Goal: Task Accomplishment & Management: Manage account settings

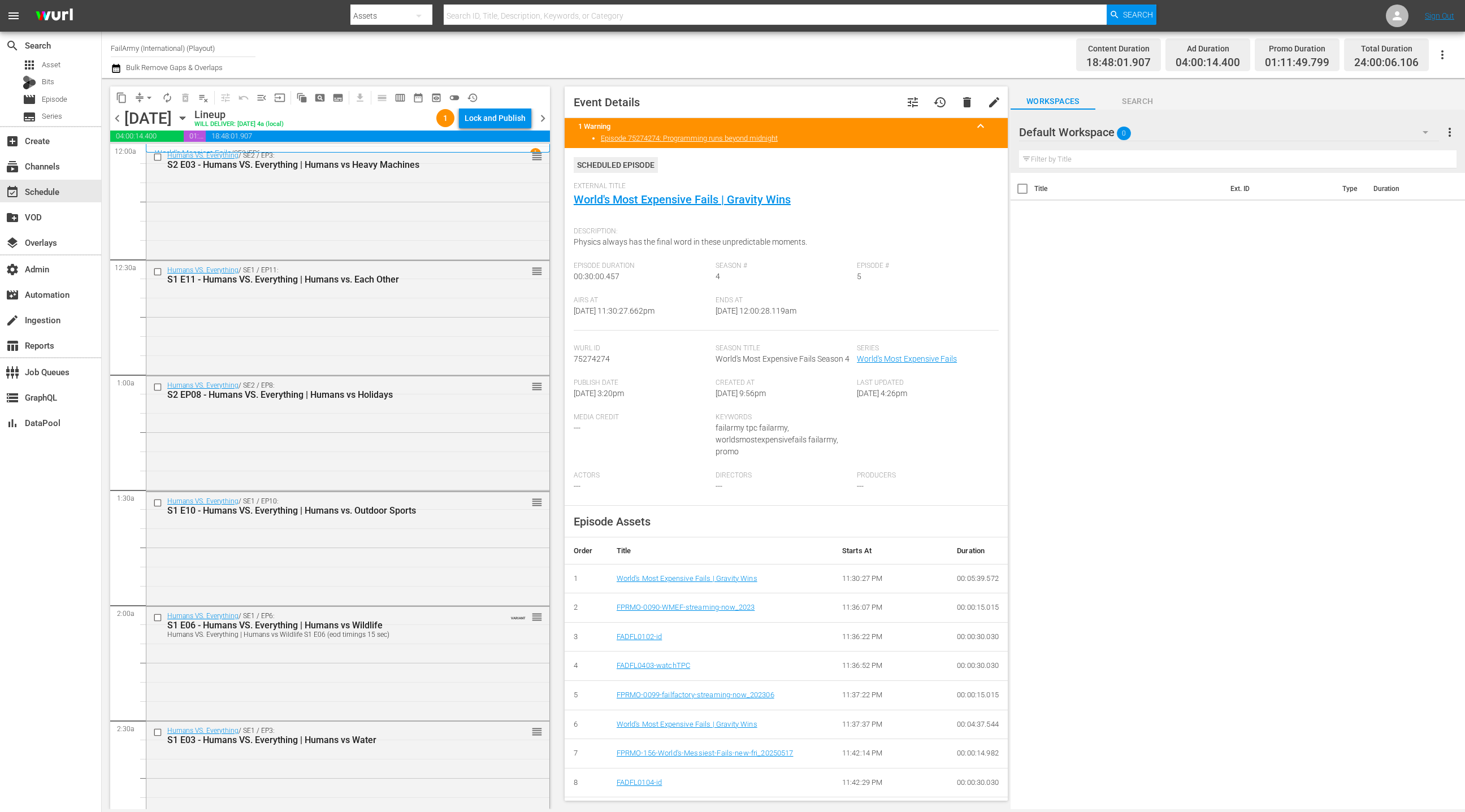
scroll to position [343, 0]
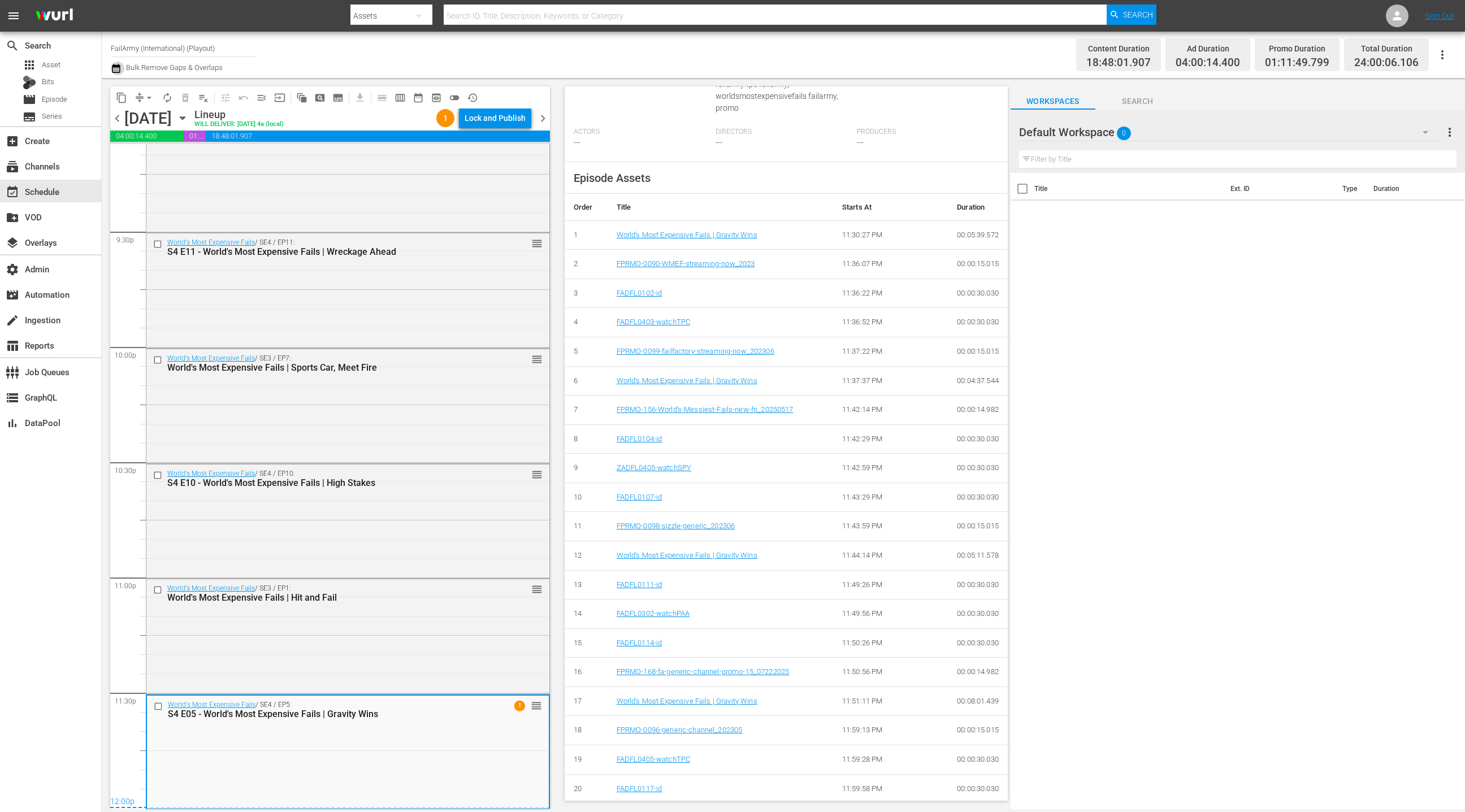
click at [114, 66] on icon "button" at bounding box center [116, 68] width 8 height 9
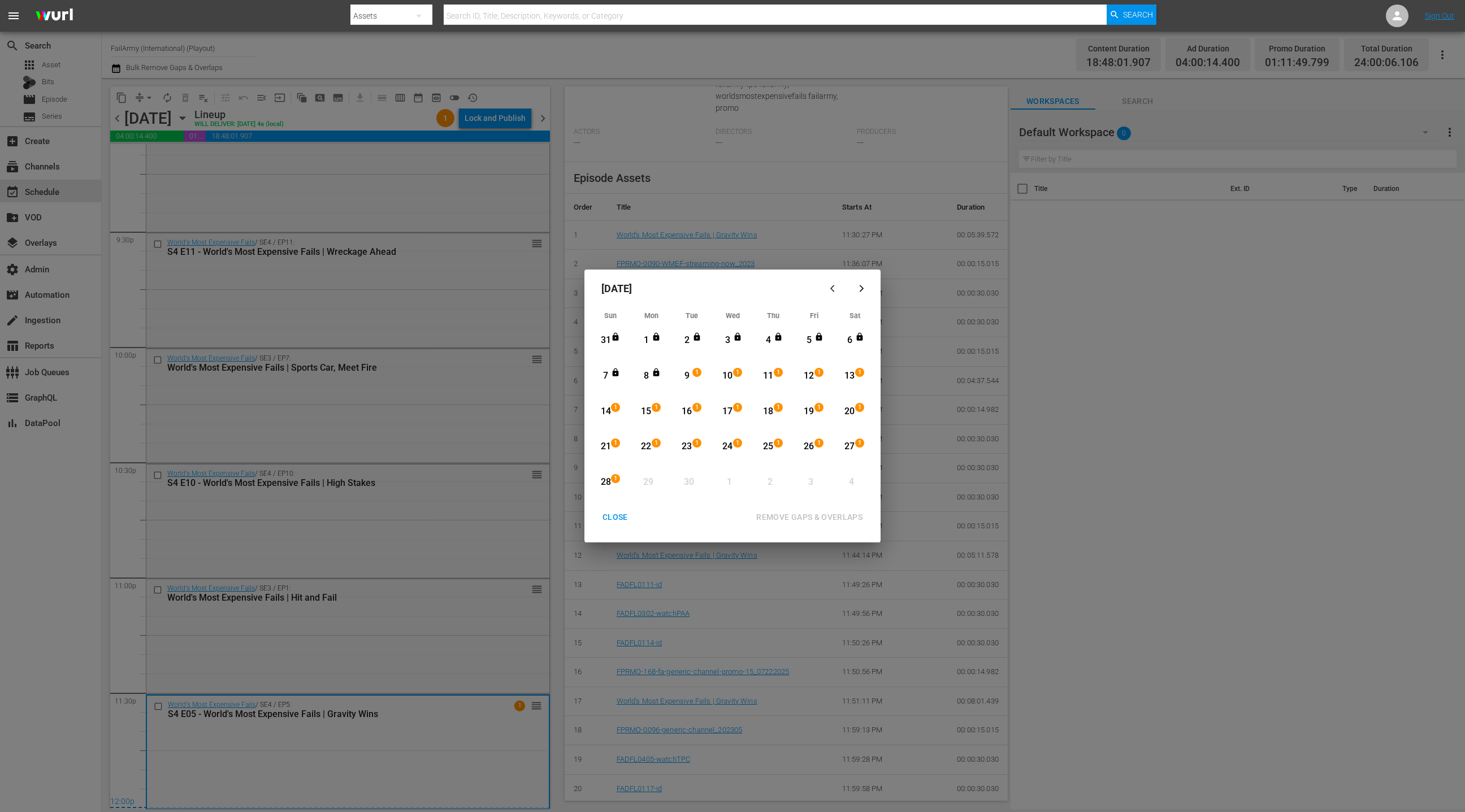
drag, startPoint x: 617, startPoint y: 515, endPoint x: 587, endPoint y: 484, distance: 43.1
click at [617, 515] on div "CLOSE" at bounding box center [615, 517] width 43 height 14
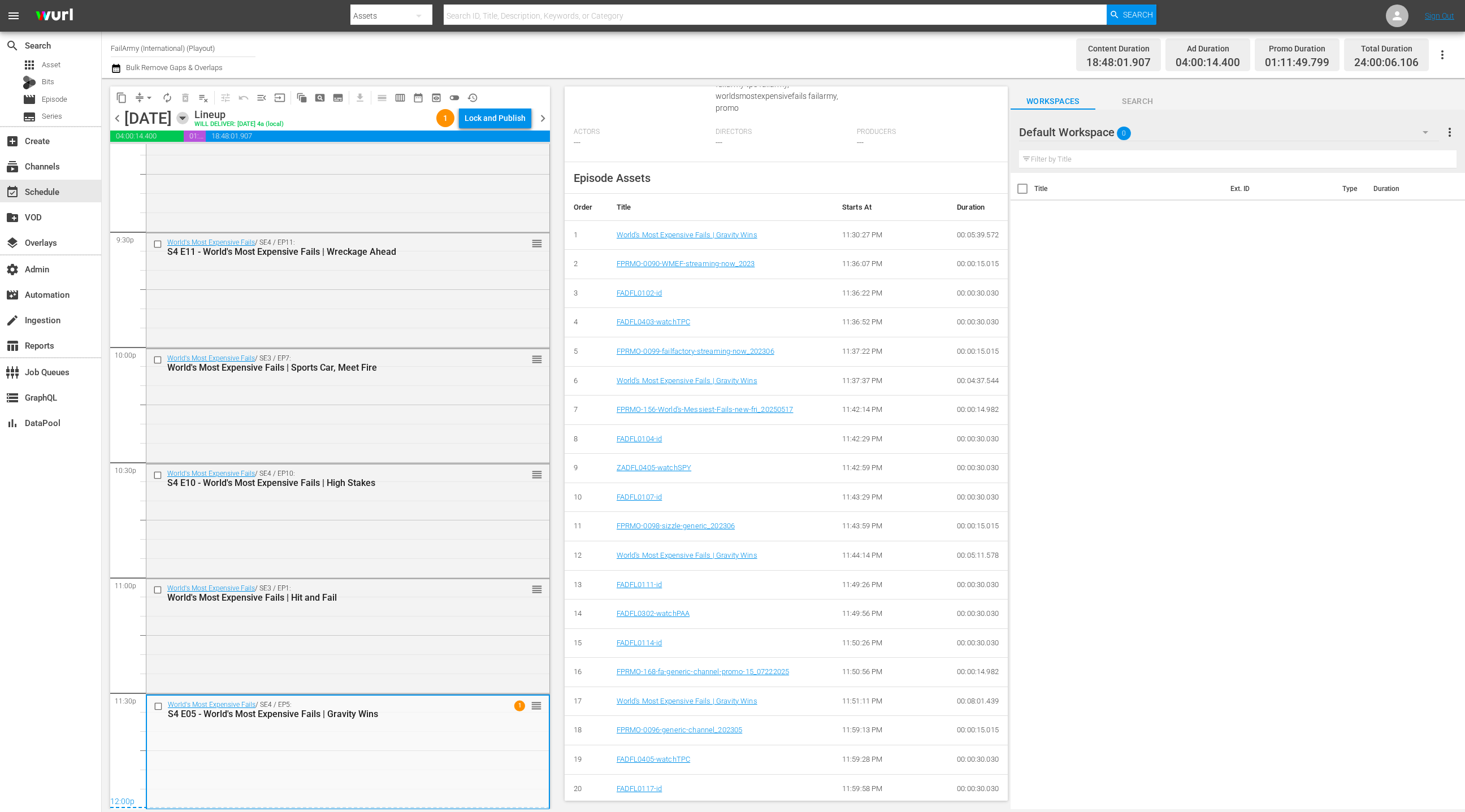
click at [189, 118] on icon "button" at bounding box center [182, 117] width 12 height 12
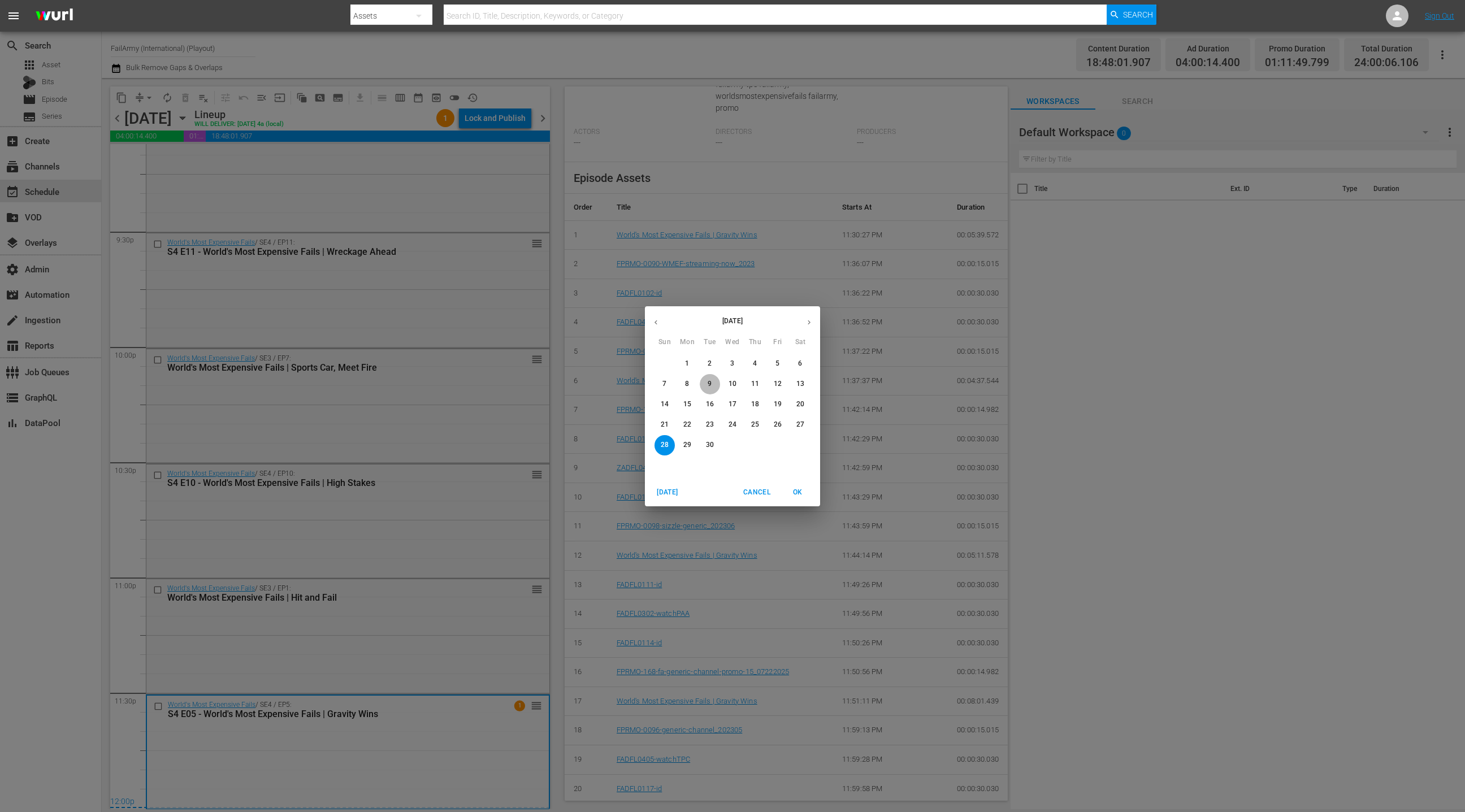
click at [713, 386] on span "9" at bounding box center [710, 384] width 20 height 10
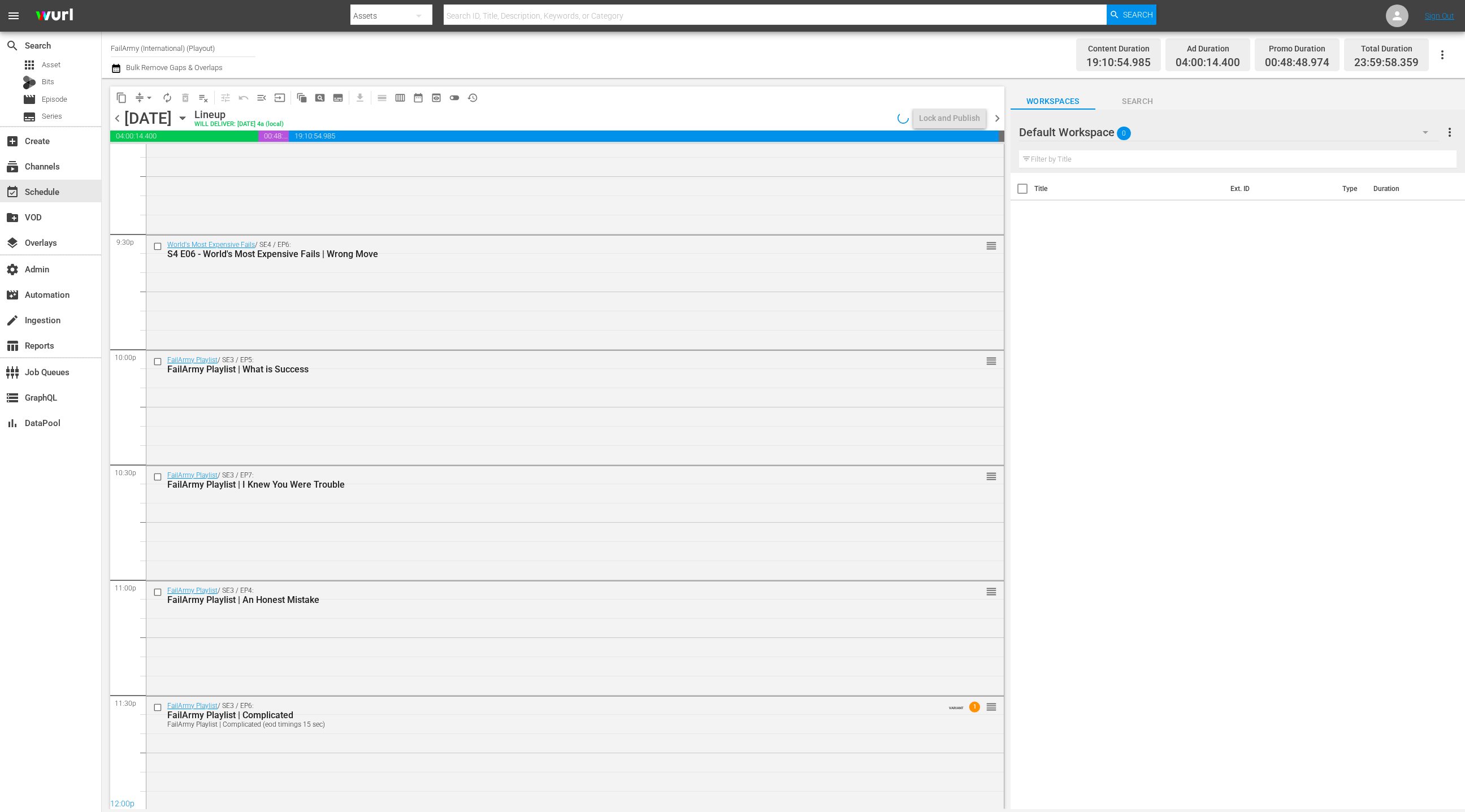
scroll to position [4866, 0]
click at [399, 96] on span "calendar_view_week_outlined" at bounding box center [400, 98] width 11 height 11
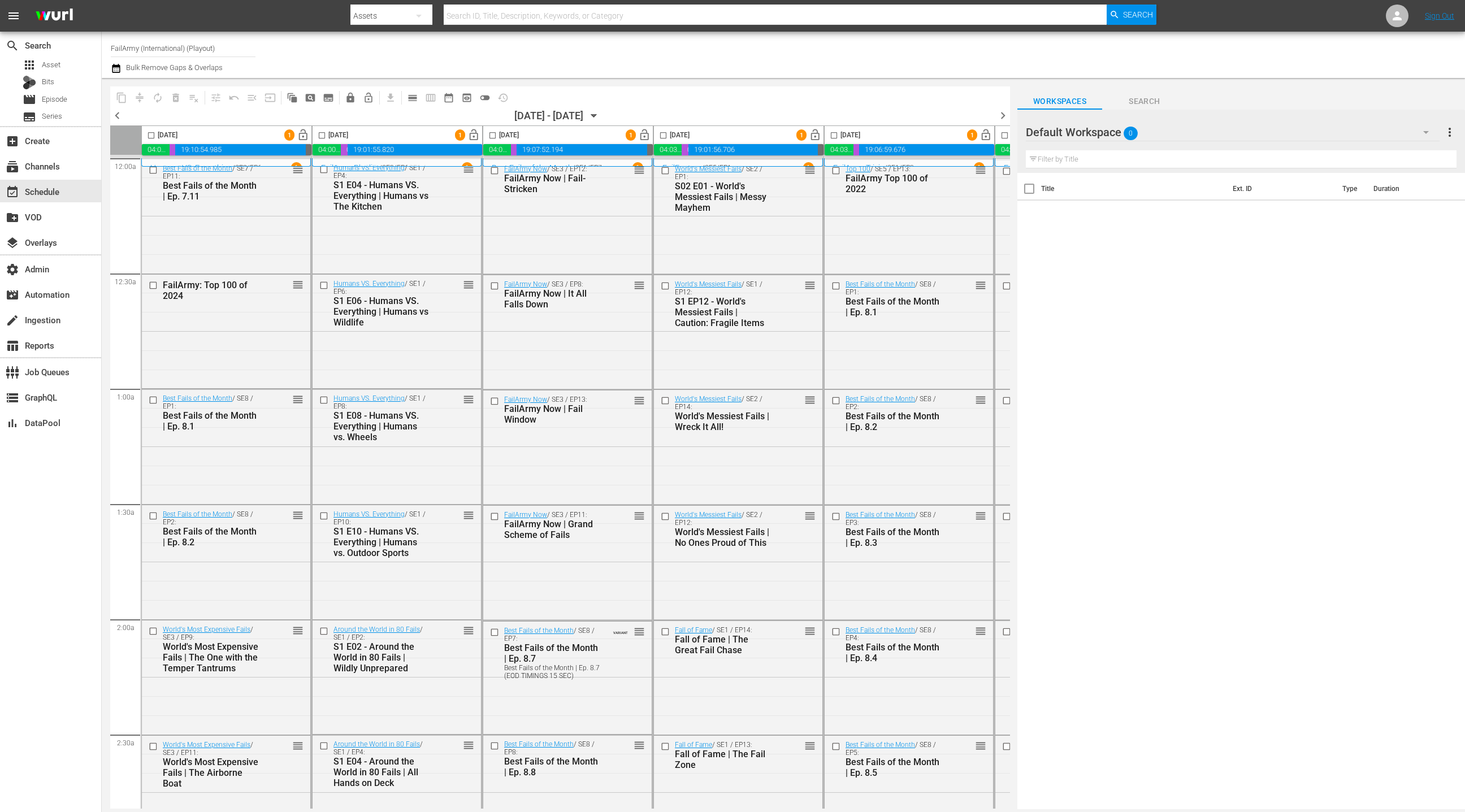
scroll to position [0, 3]
click at [473, 137] on span "lock_open" at bounding box center [471, 135] width 13 height 13
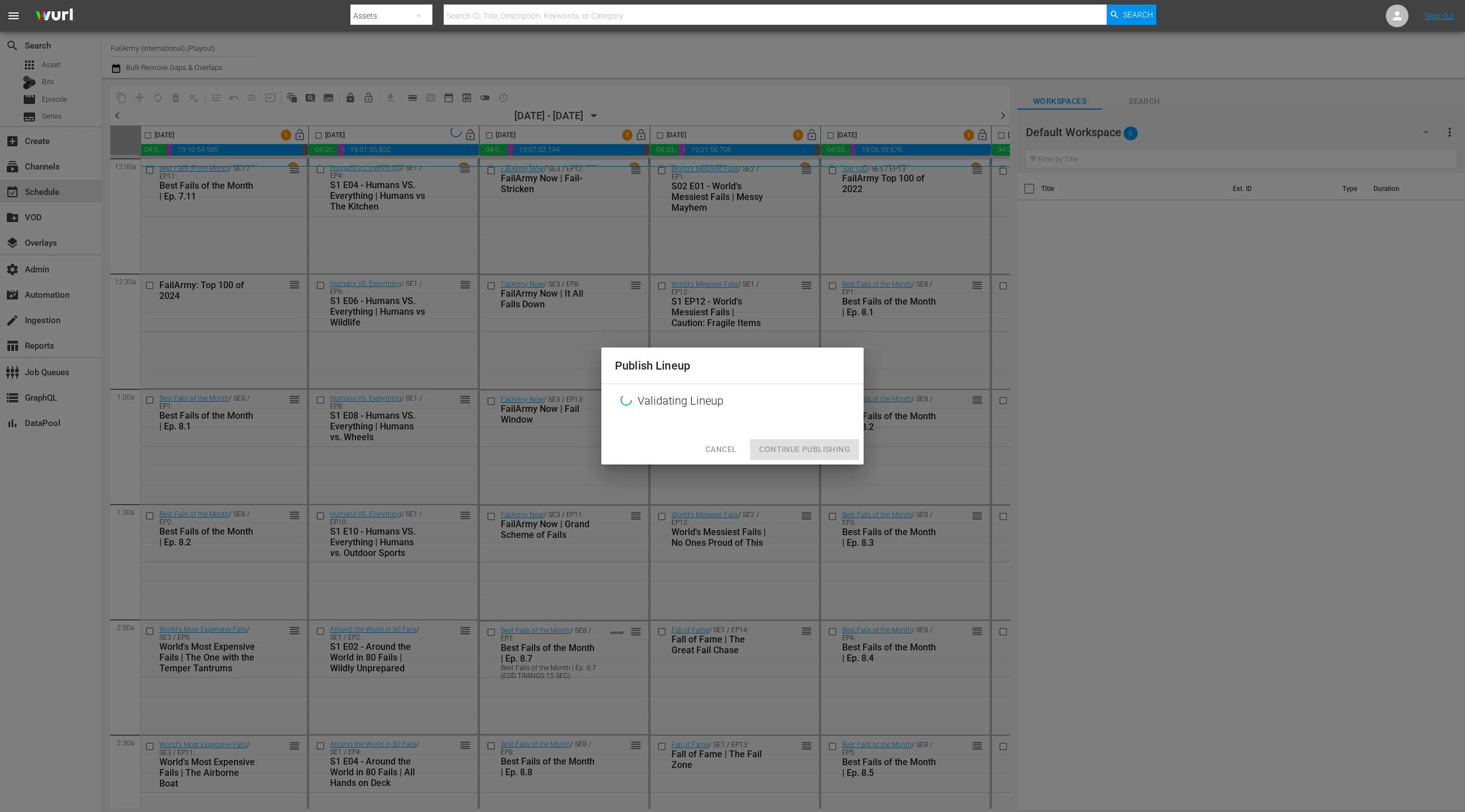
click at [810, 449] on div "Cancel Continue Publishing" at bounding box center [732, 449] width 262 height 30
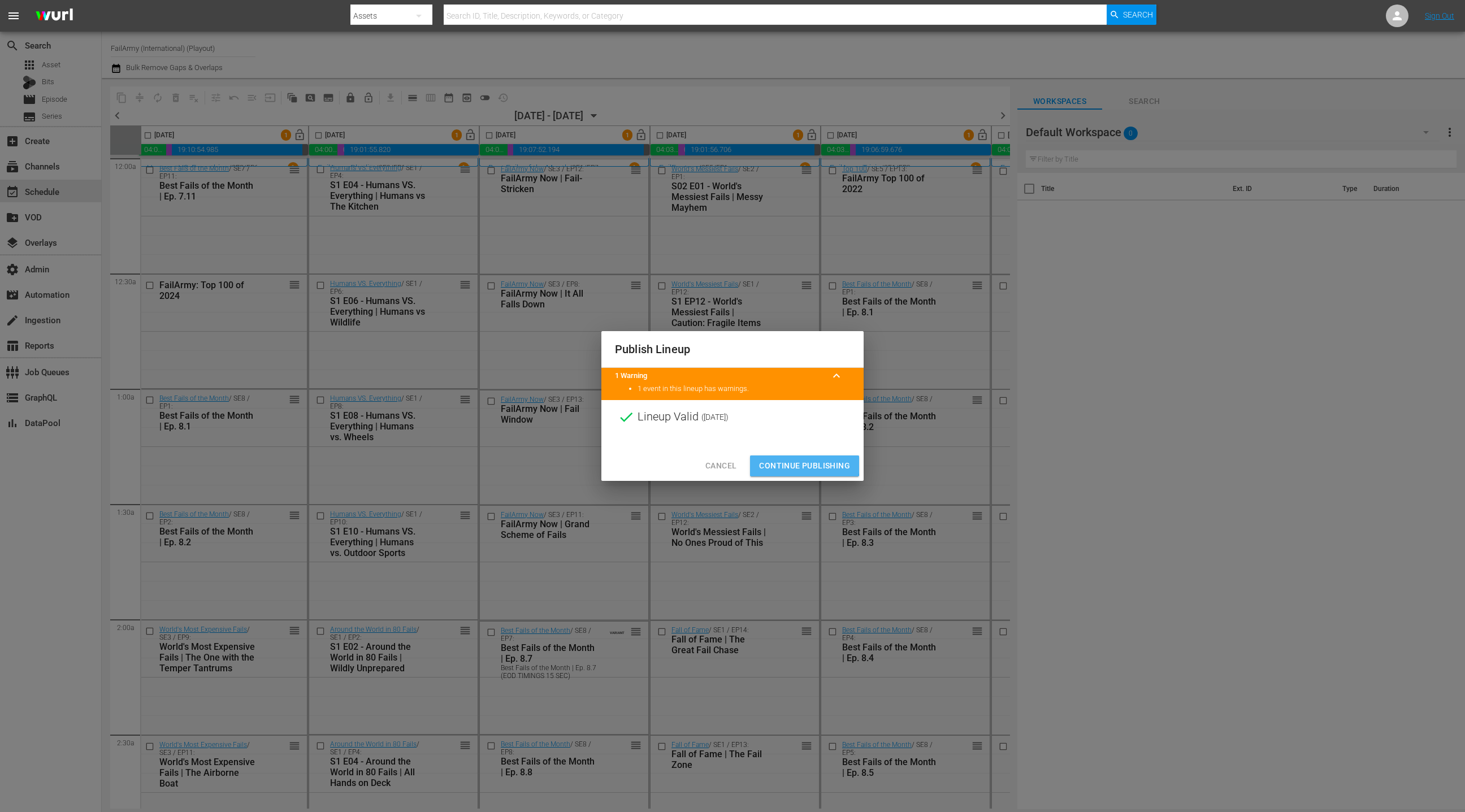
click at [789, 464] on span "Continue Publishing" at bounding box center [805, 466] width 91 height 14
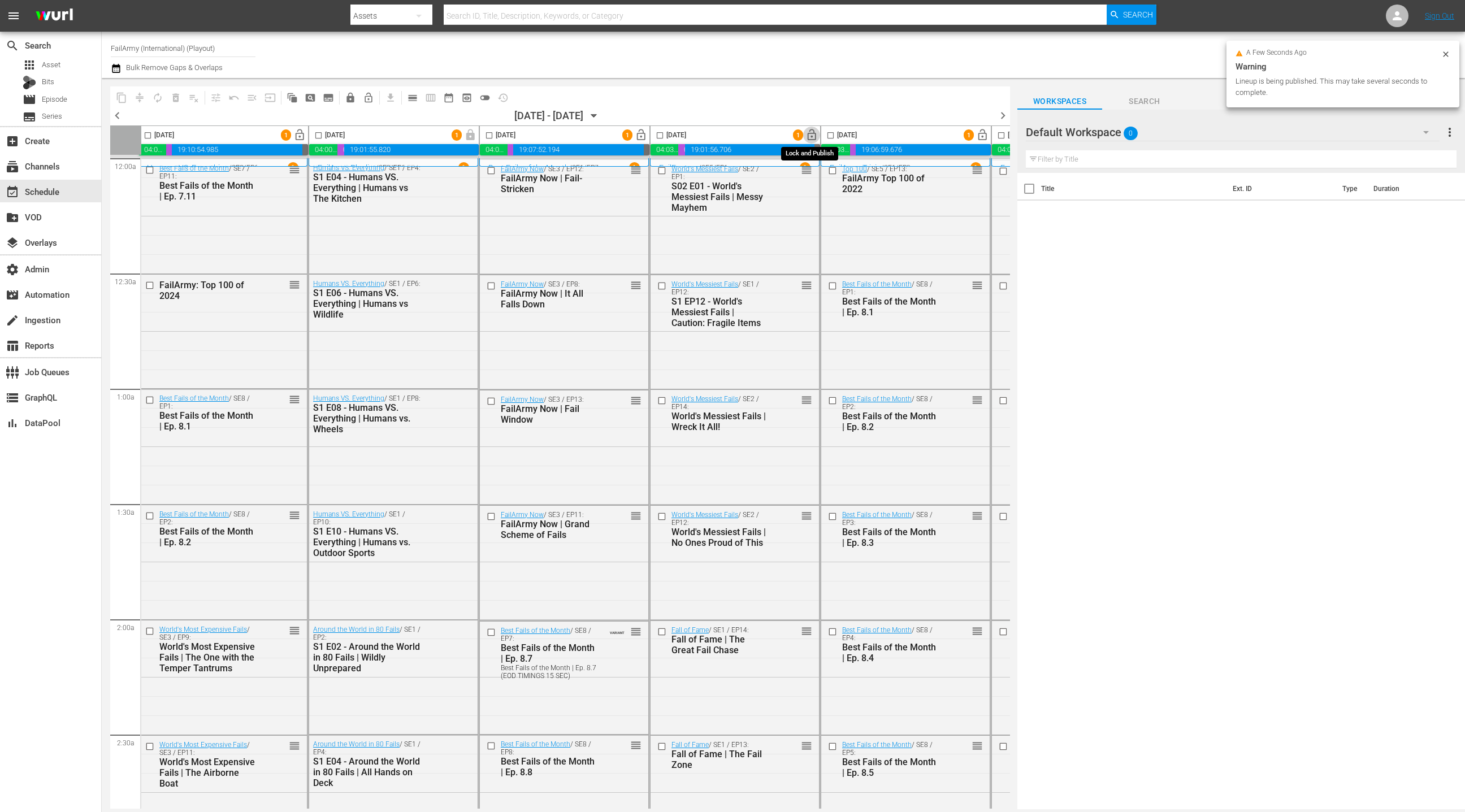
click at [810, 133] on span "lock_open" at bounding box center [812, 135] width 13 height 13
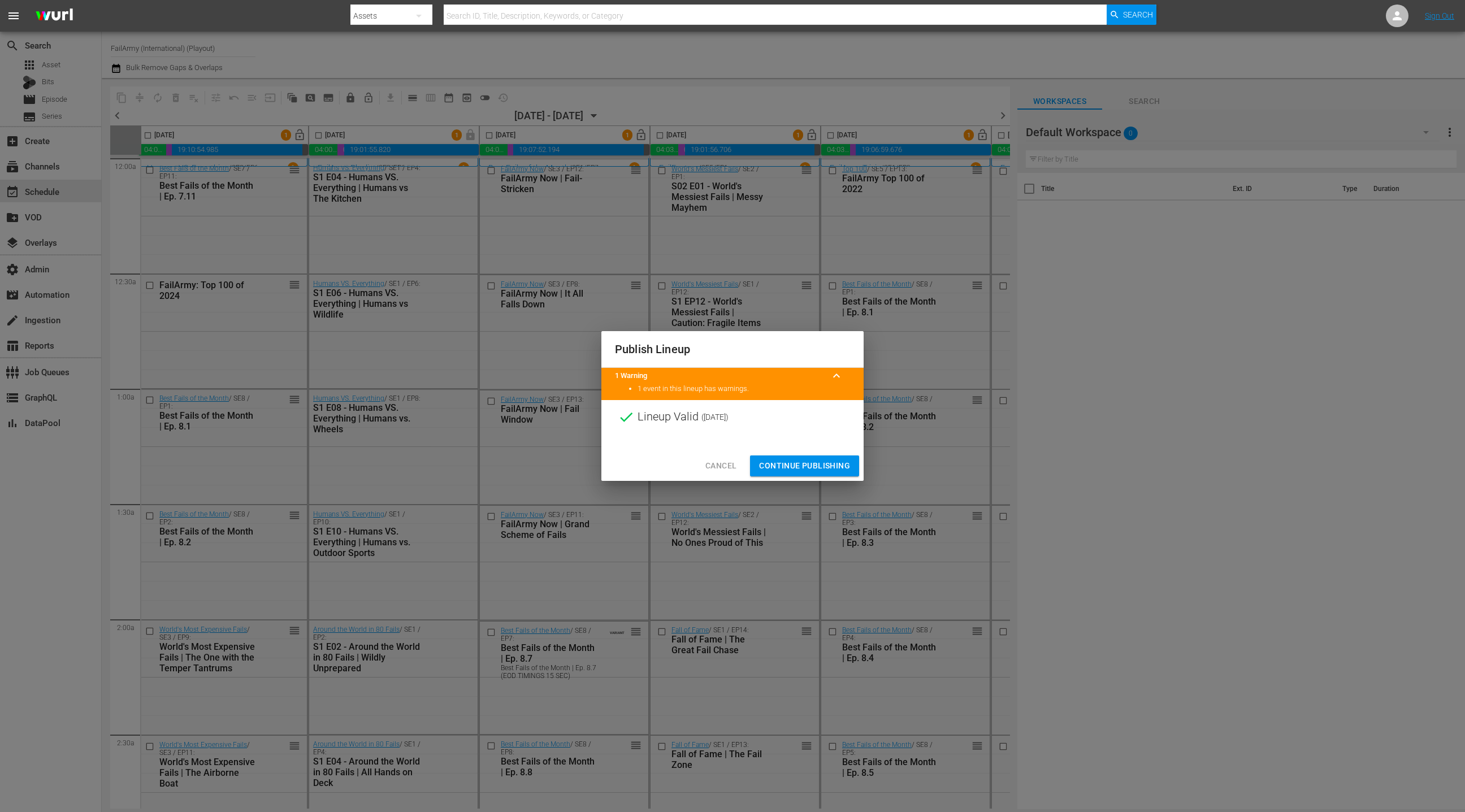
click at [784, 462] on span "Continue Publishing" at bounding box center [805, 466] width 91 height 14
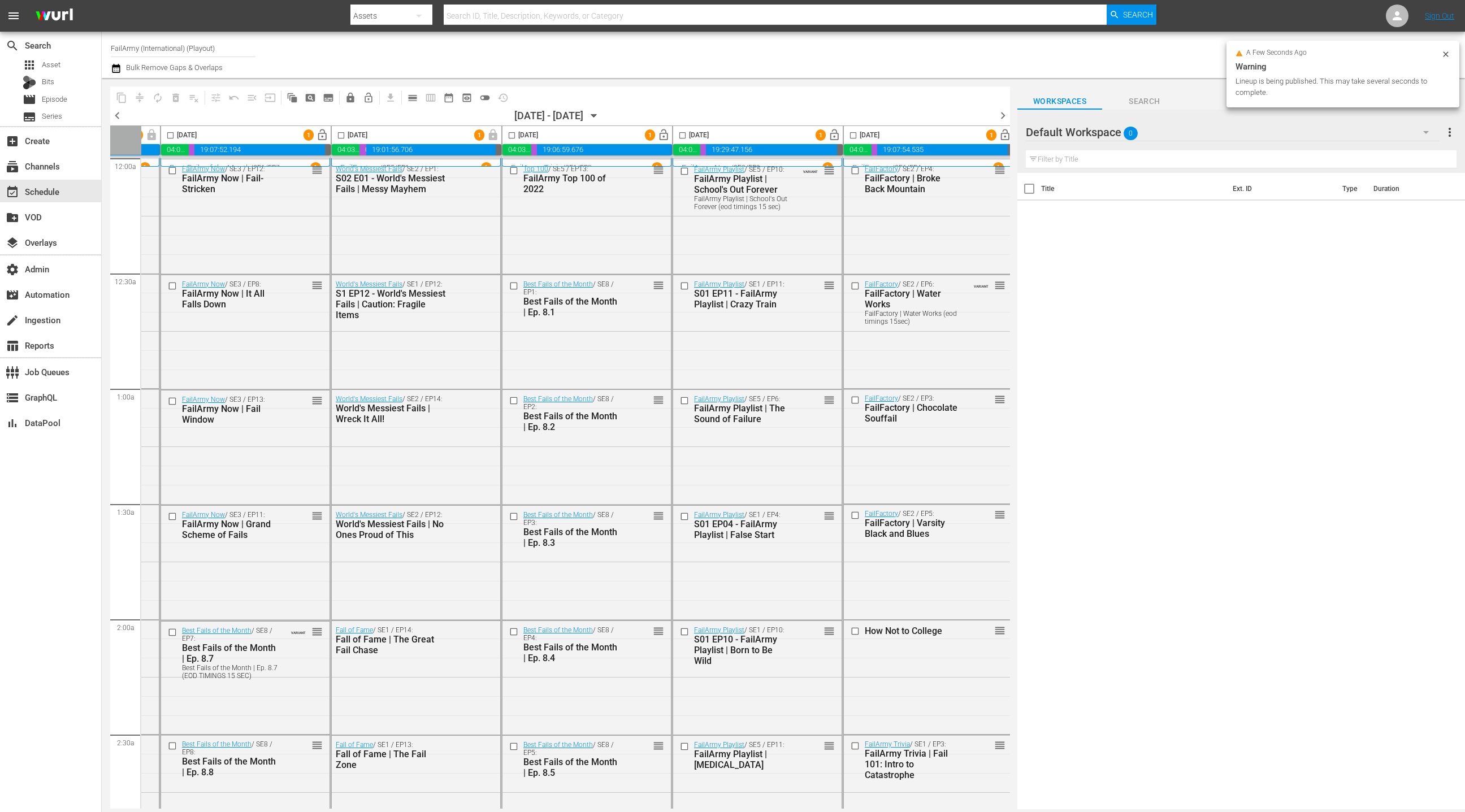
scroll to position [0, 326]
click at [828, 135] on span "lock_open" at bounding box center [831, 135] width 13 height 13
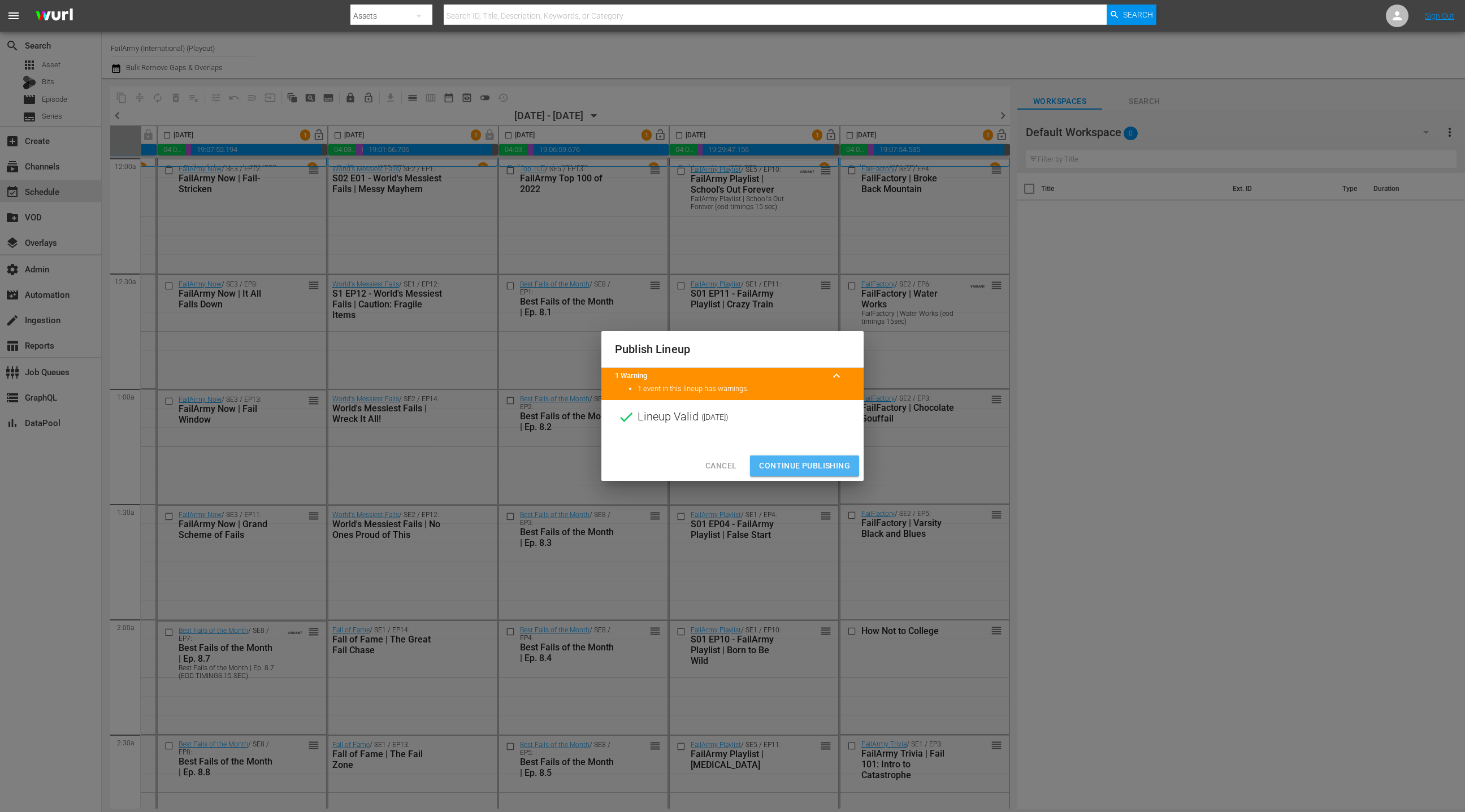
click at [799, 465] on span "Continue Publishing" at bounding box center [805, 466] width 91 height 14
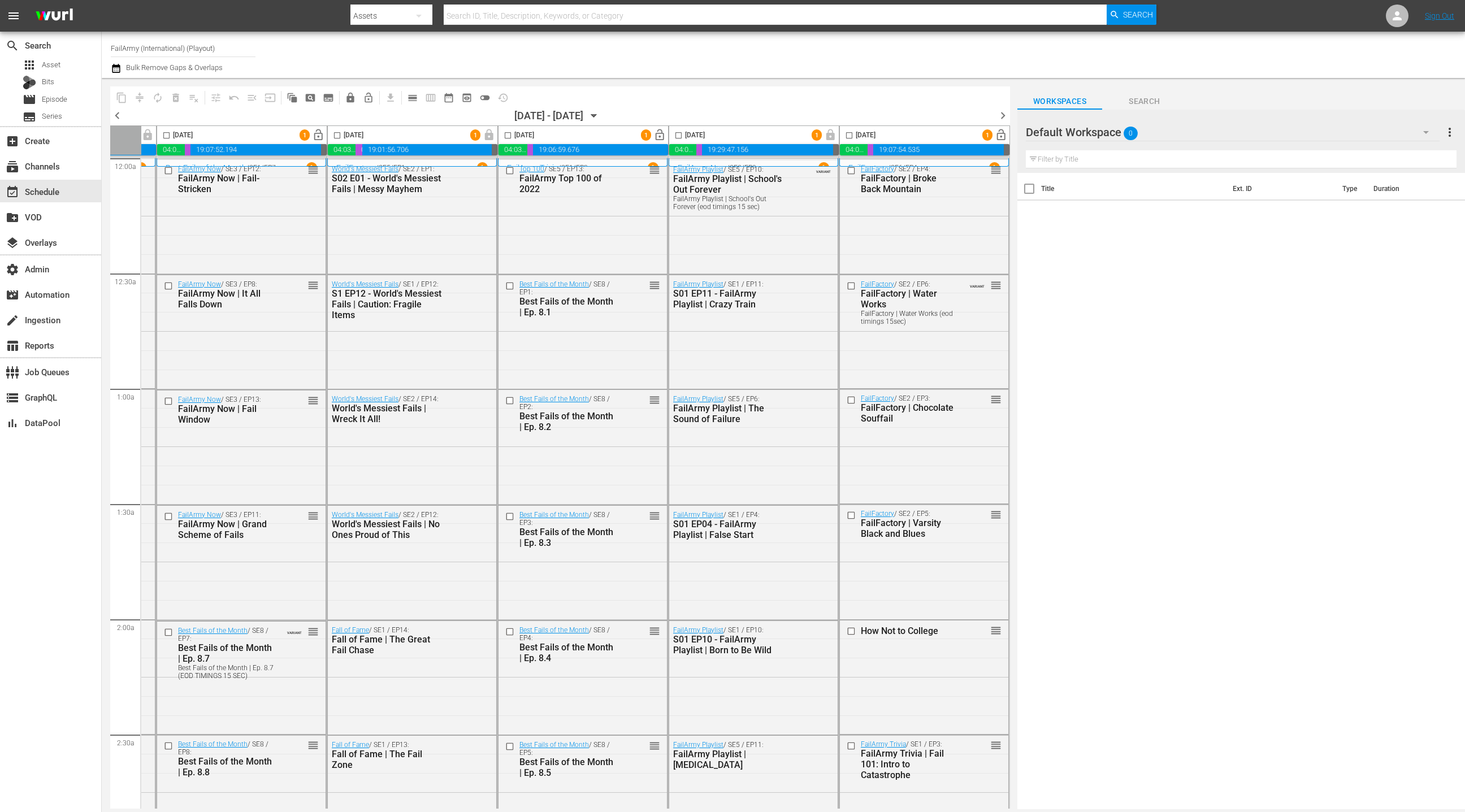
scroll to position [0, 0]
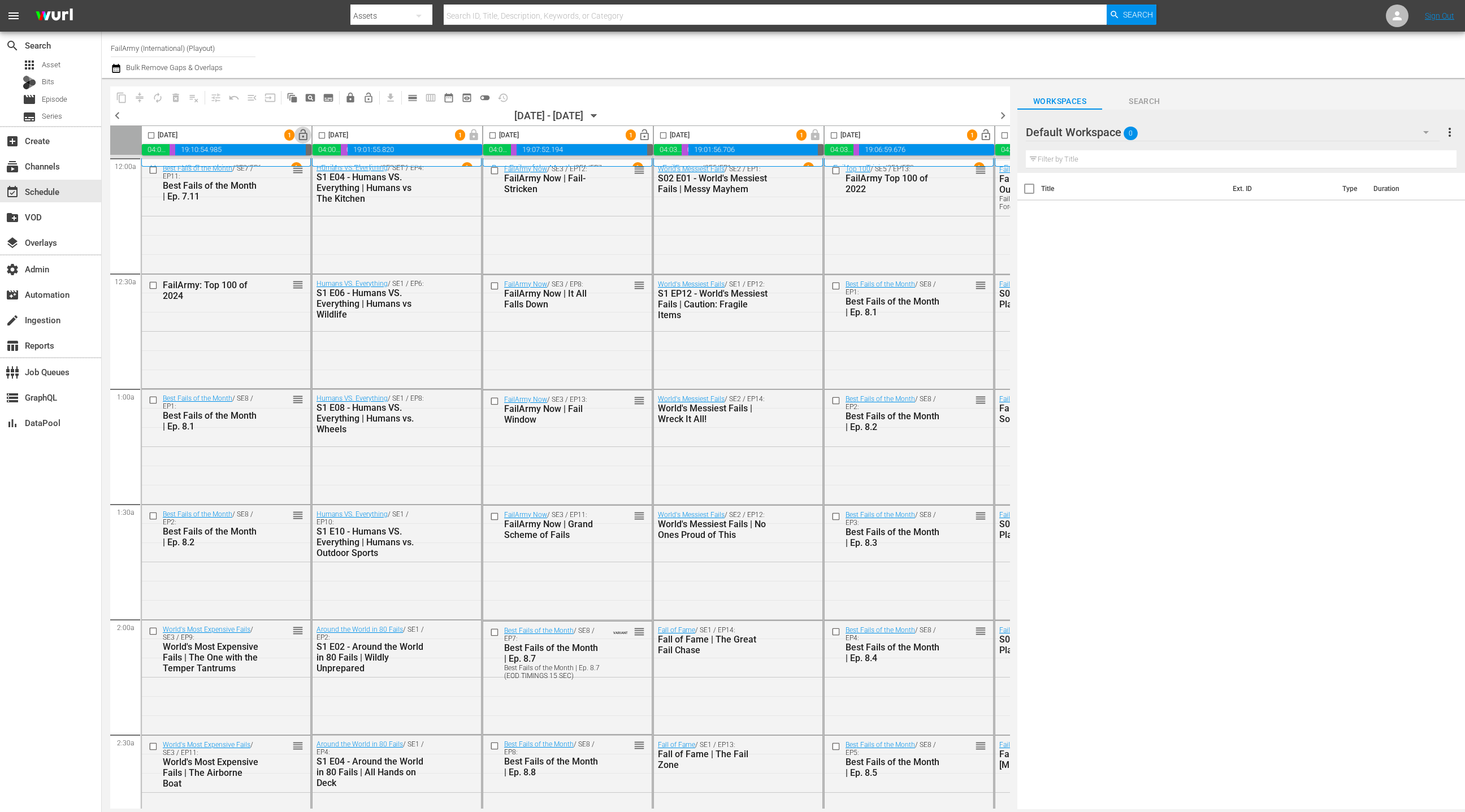
click at [303, 139] on span "lock_open" at bounding box center [303, 135] width 13 height 13
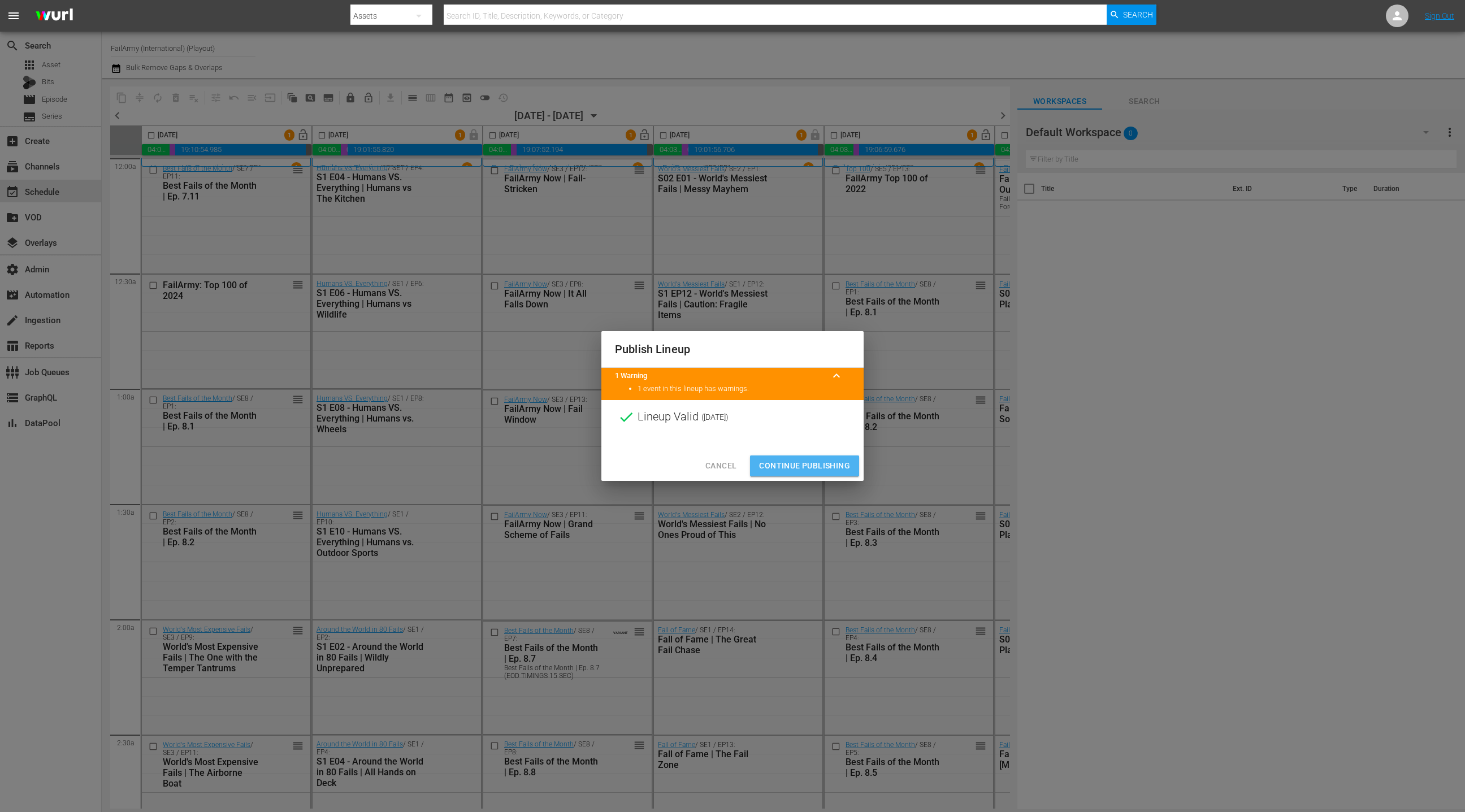
click at [797, 463] on span "Continue Publishing" at bounding box center [805, 466] width 91 height 14
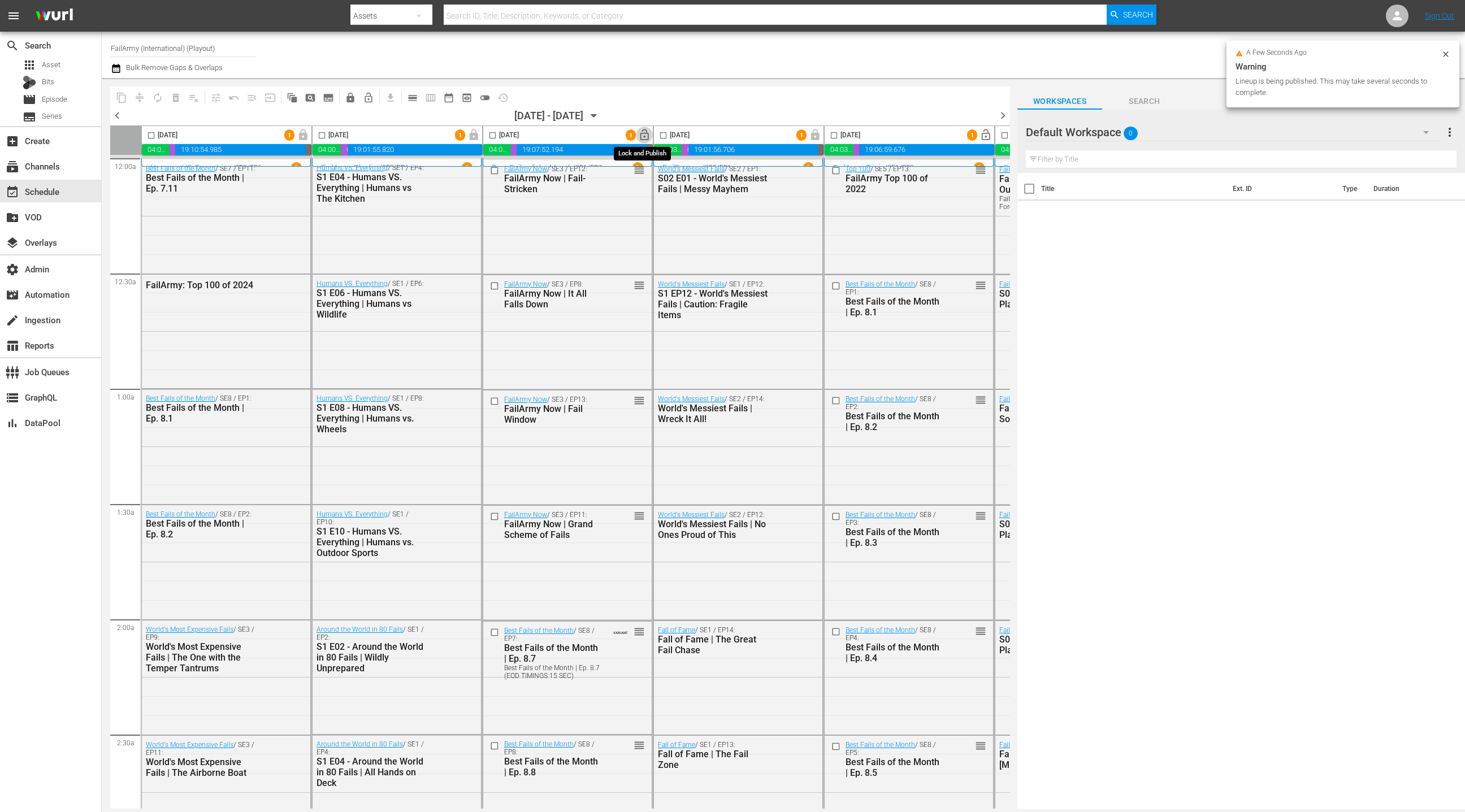
click at [644, 139] on span "lock_open" at bounding box center [644, 135] width 13 height 13
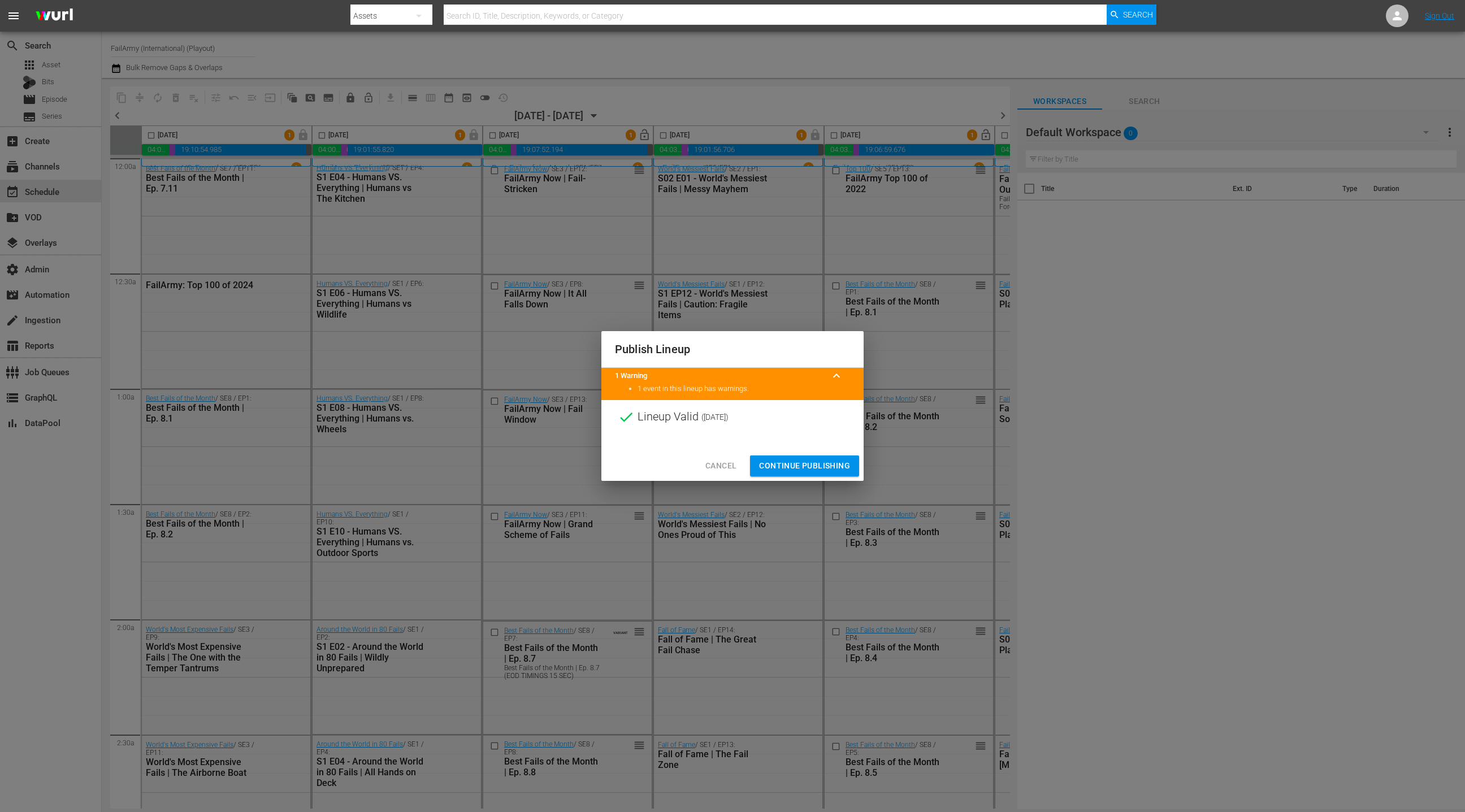
drag, startPoint x: 799, startPoint y: 467, endPoint x: 816, endPoint y: 405, distance: 64.3
click at [799, 467] on span "Continue Publishing" at bounding box center [805, 466] width 91 height 14
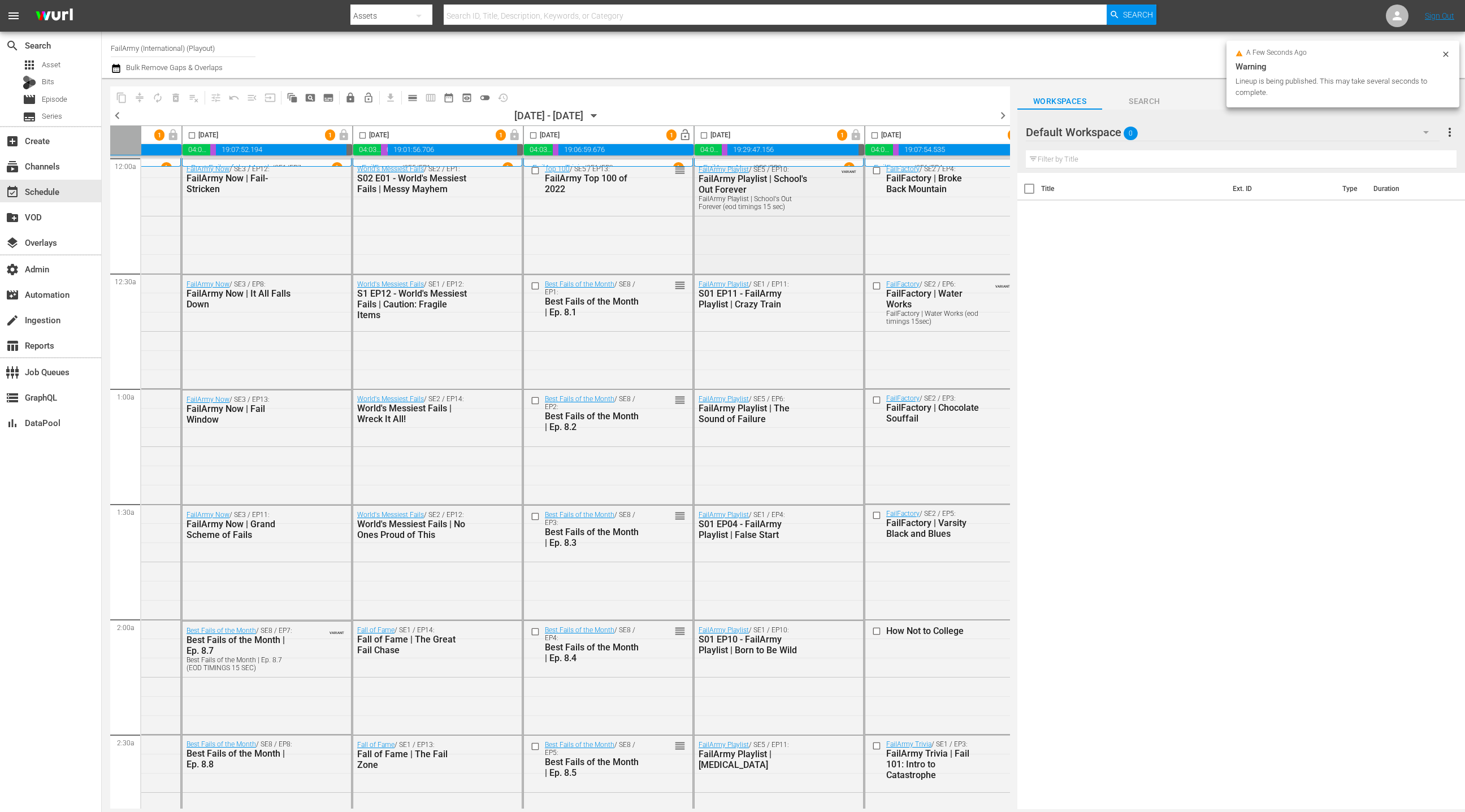
scroll to position [0, 305]
click at [676, 136] on span "lock_open" at bounding box center [681, 135] width 13 height 13
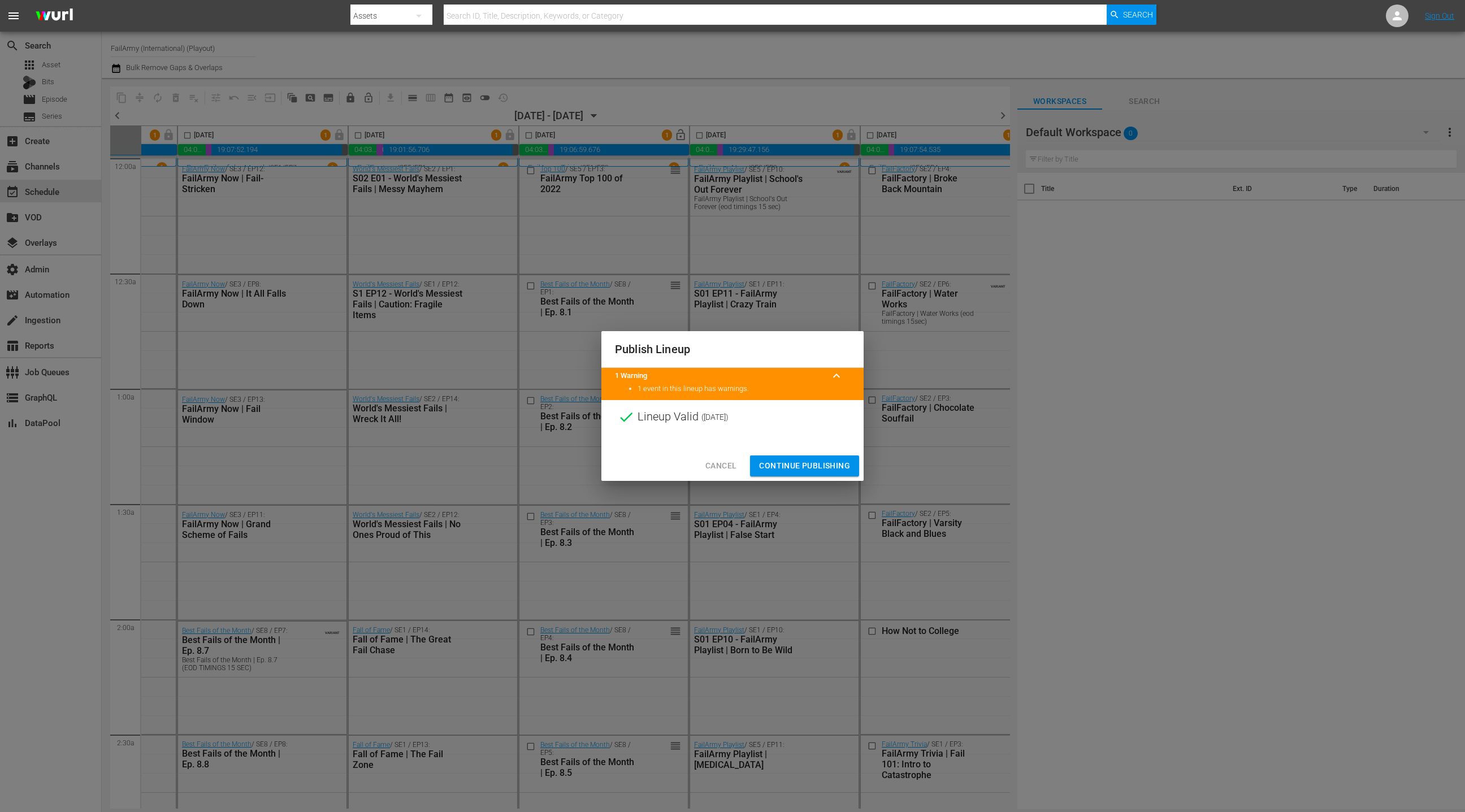
click at [821, 463] on span "Continue Publishing" at bounding box center [805, 466] width 91 height 14
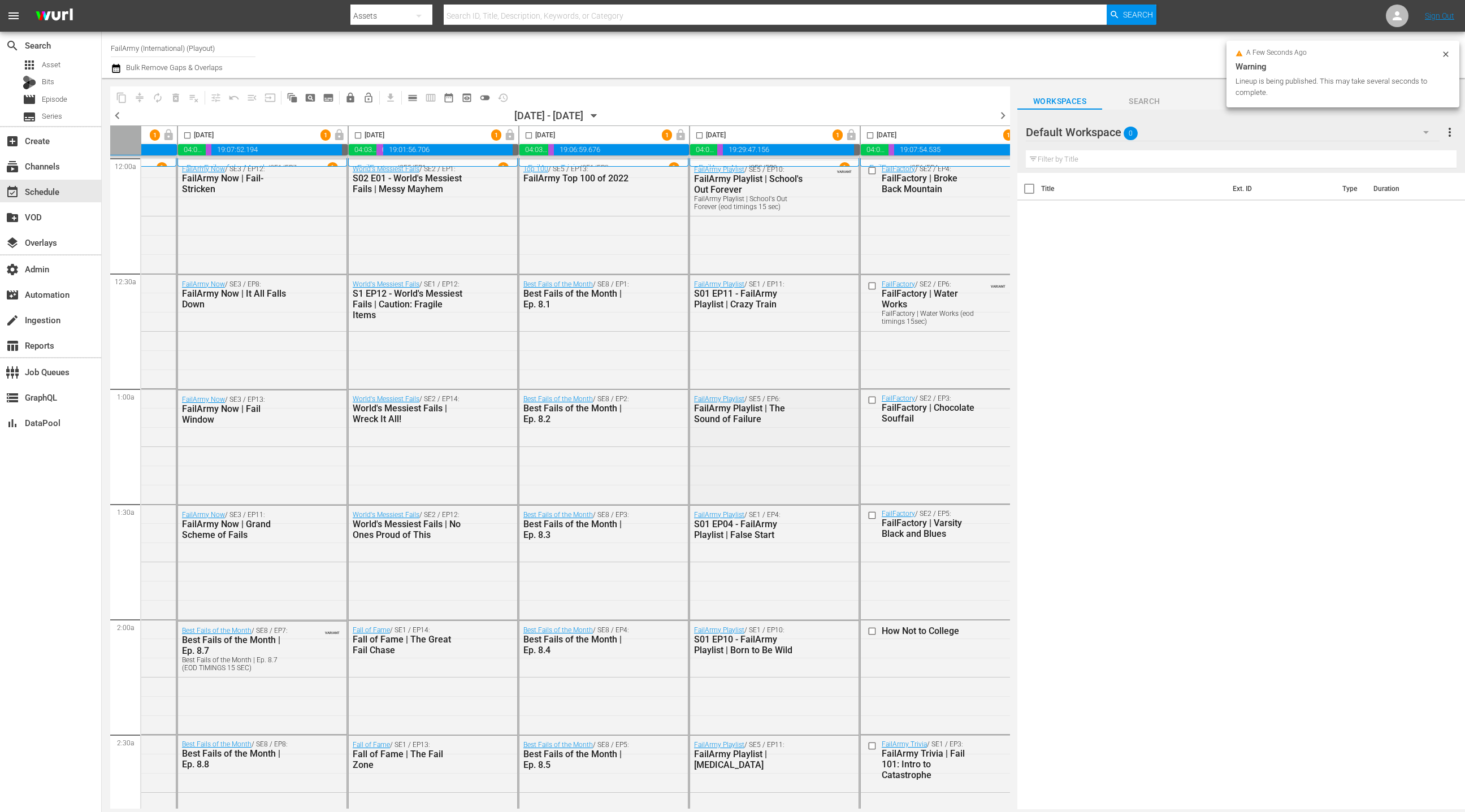
scroll to position [0, 328]
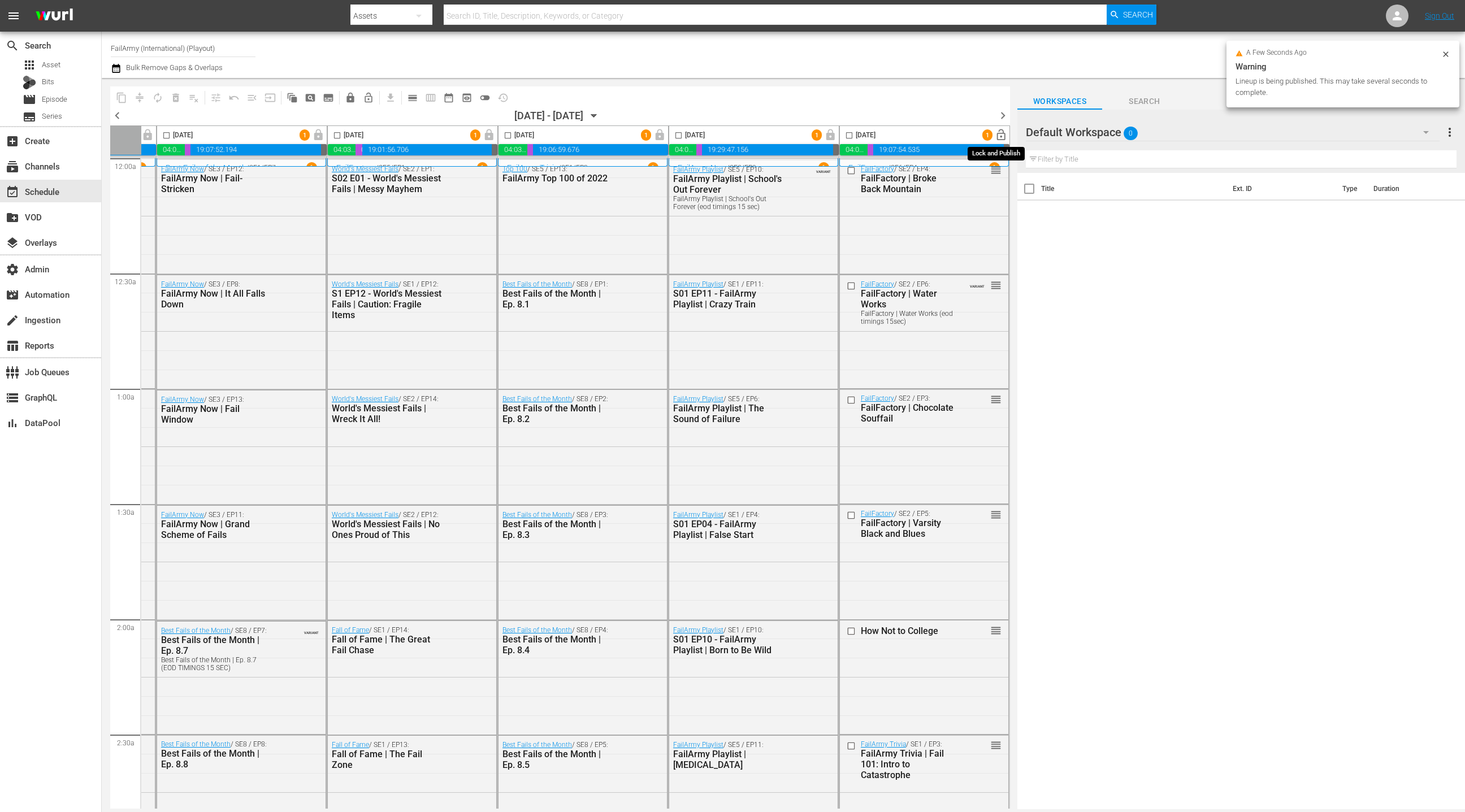
click at [999, 137] on span "lock_open" at bounding box center [1001, 135] width 13 height 13
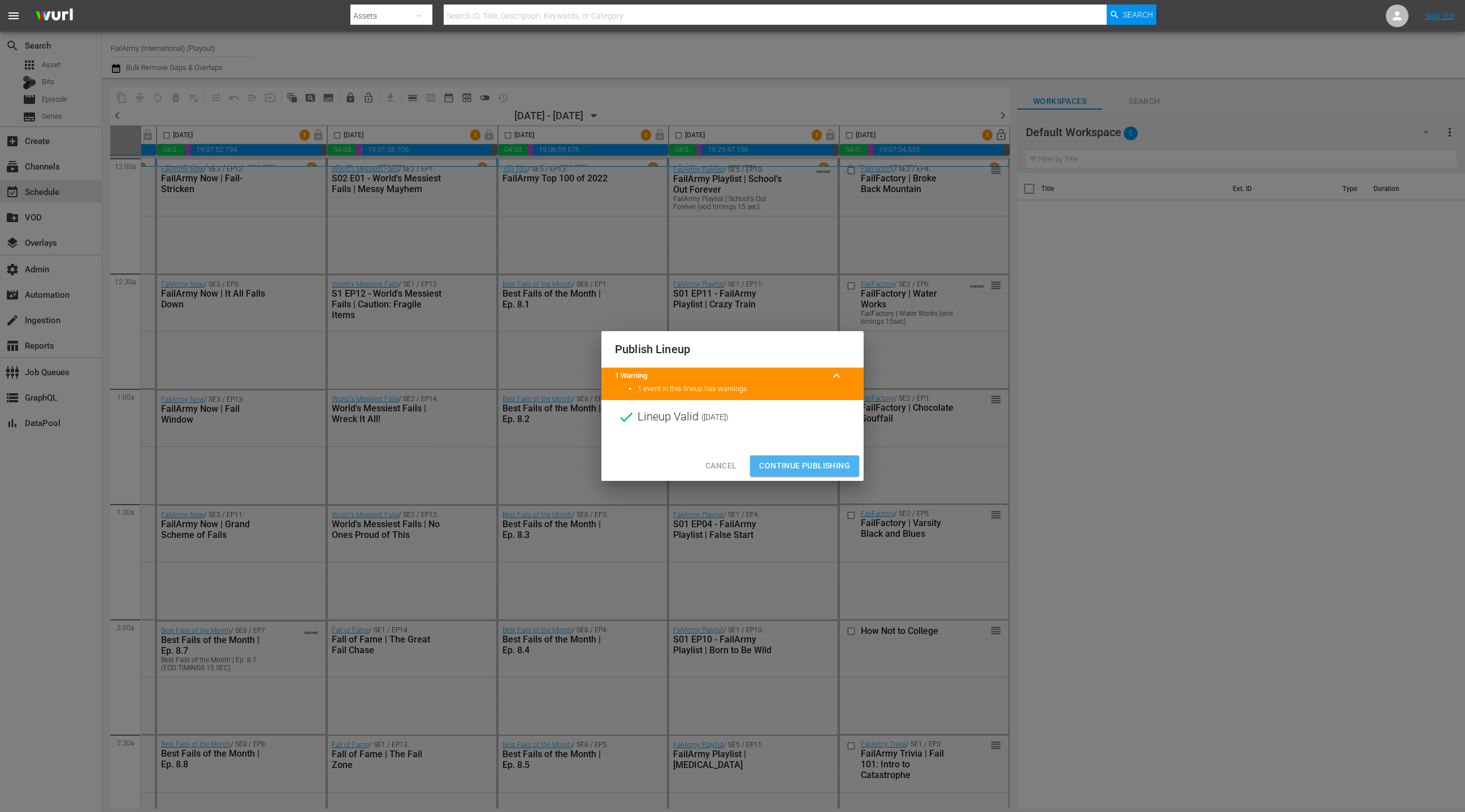
click at [806, 470] on span "Continue Publishing" at bounding box center [805, 466] width 91 height 14
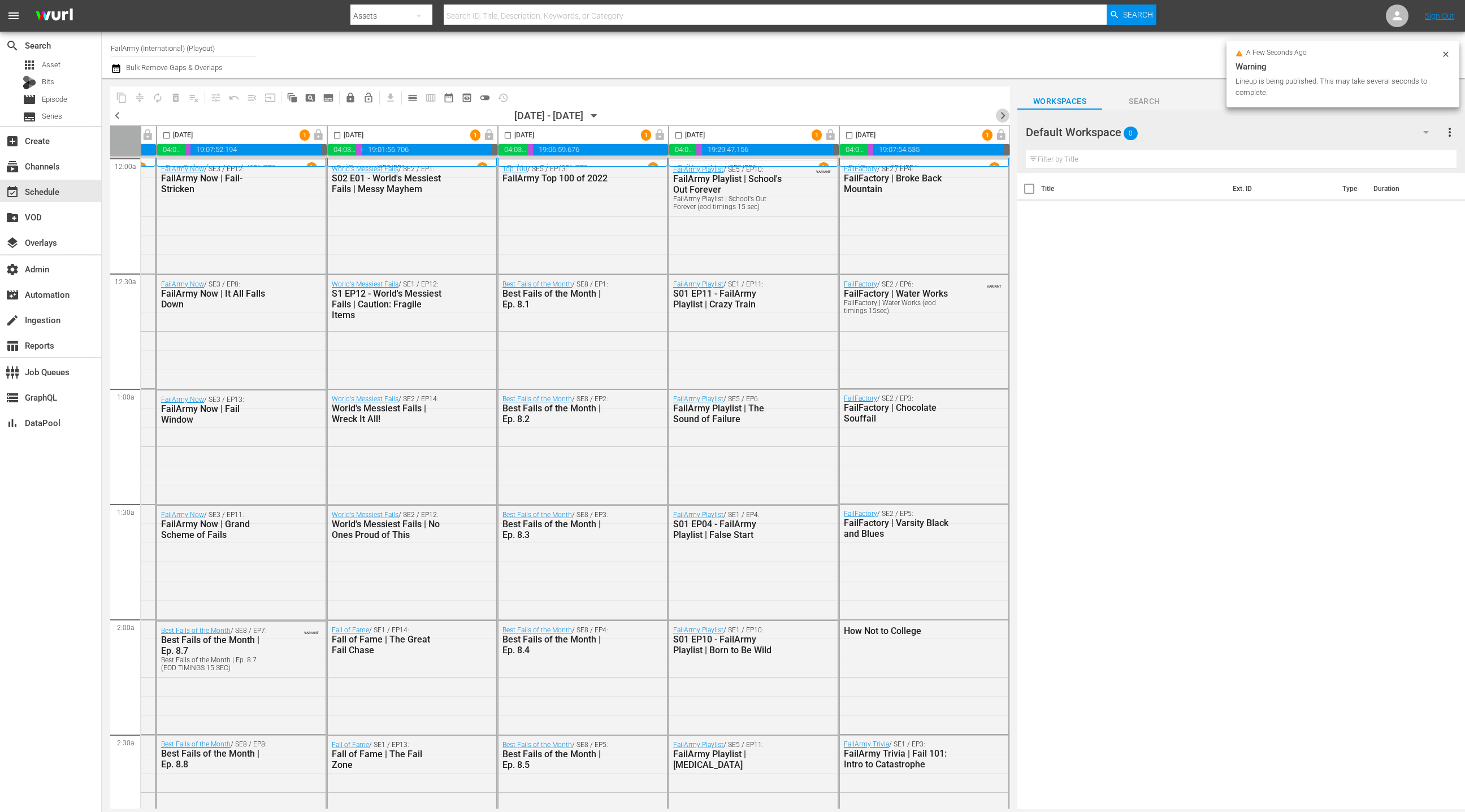
click at [1005, 116] on span "chevron_right" at bounding box center [1003, 116] width 14 height 14
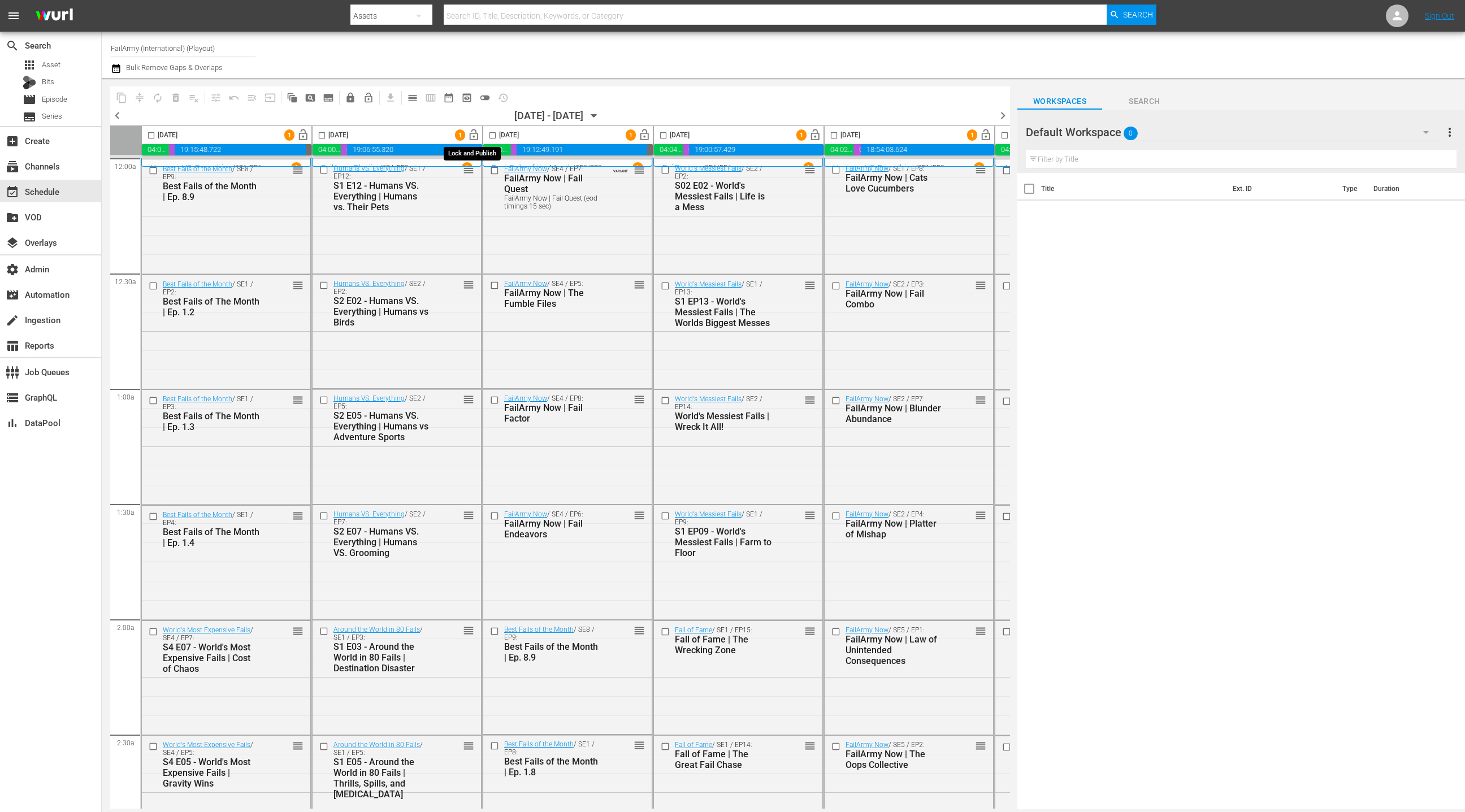
click at [474, 137] on span "lock_open" at bounding box center [474, 135] width 13 height 13
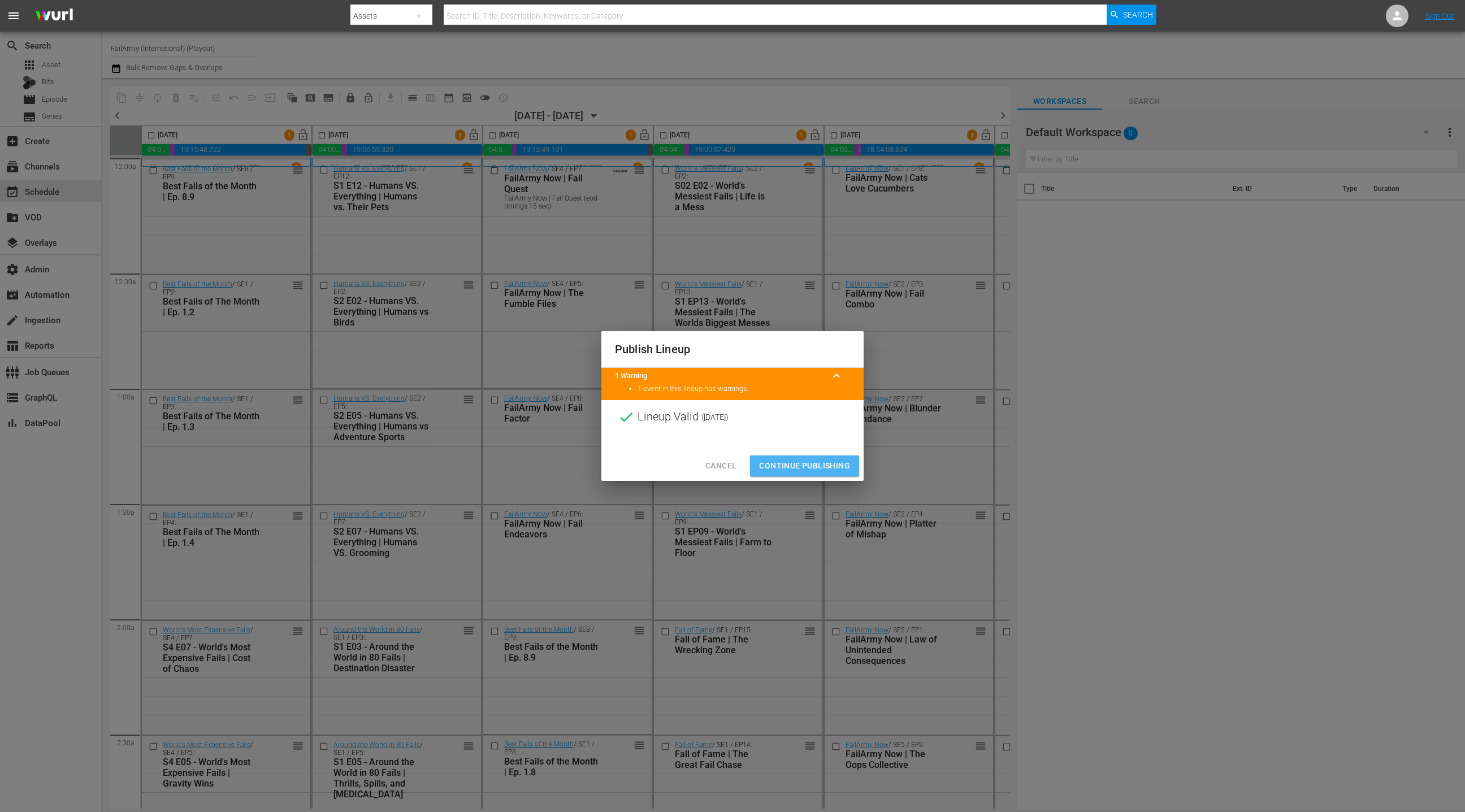
click at [807, 464] on span "Continue Publishing" at bounding box center [805, 466] width 91 height 14
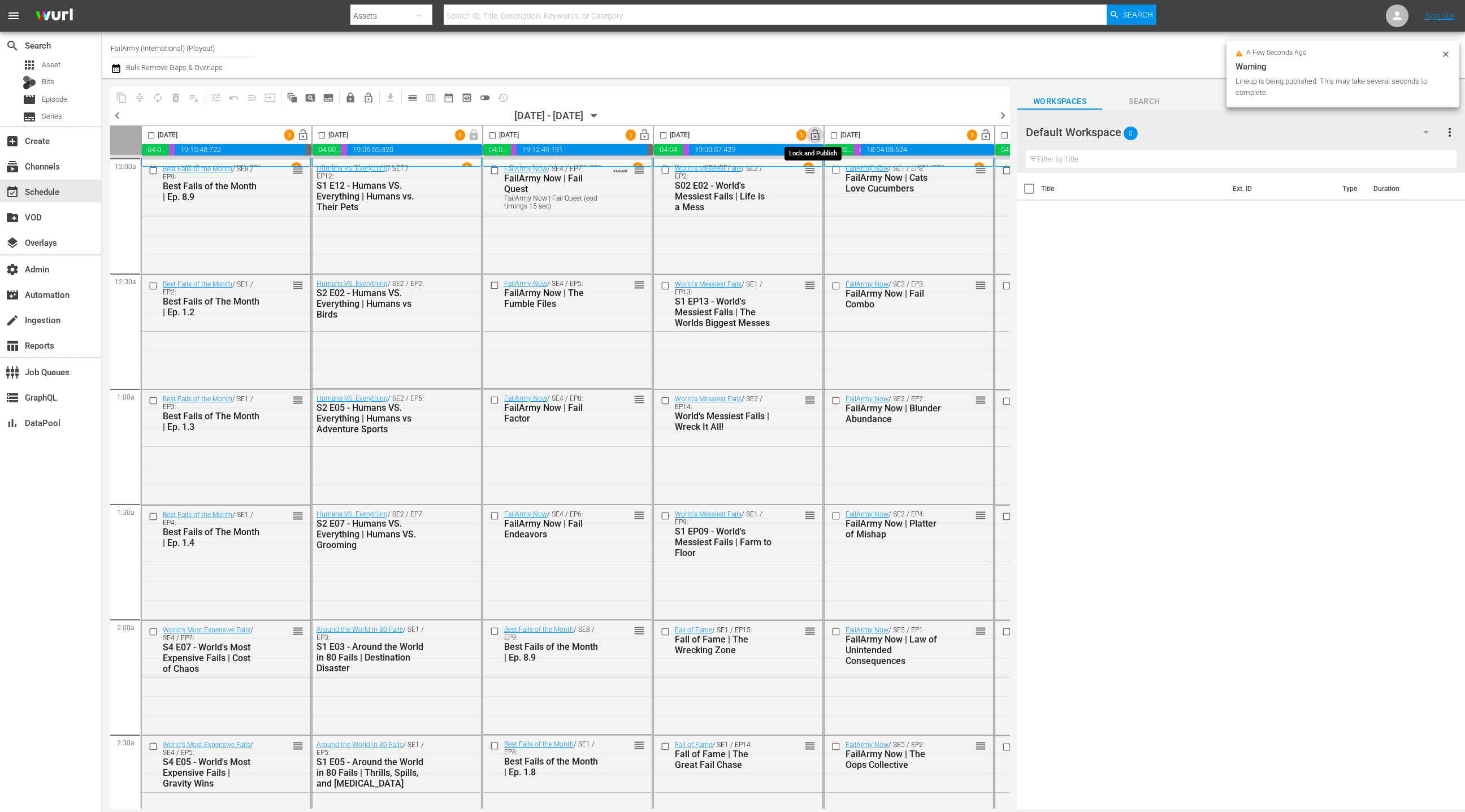
click at [817, 133] on span "lock_open" at bounding box center [815, 135] width 13 height 13
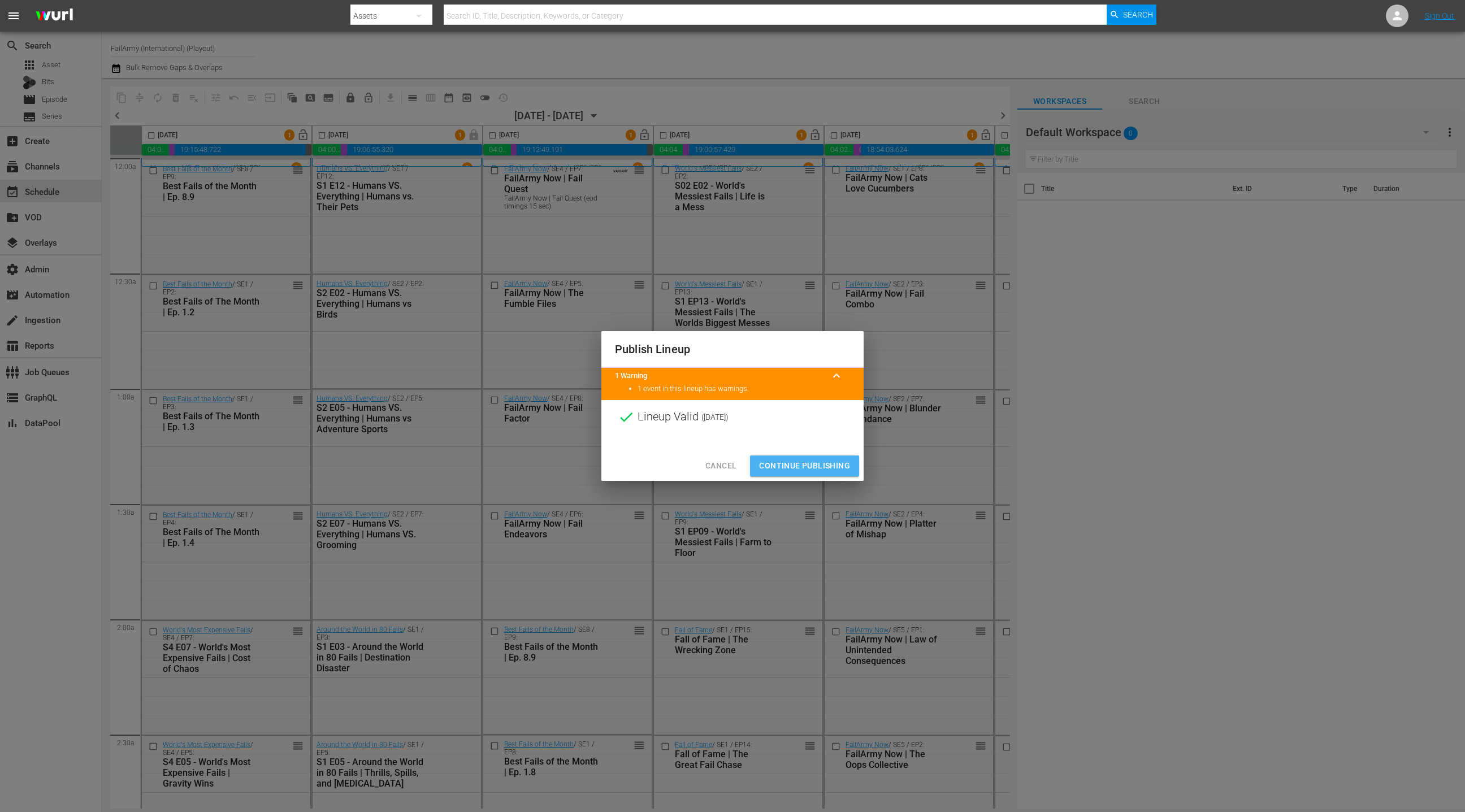
click at [799, 469] on span "Continue Publishing" at bounding box center [805, 466] width 91 height 14
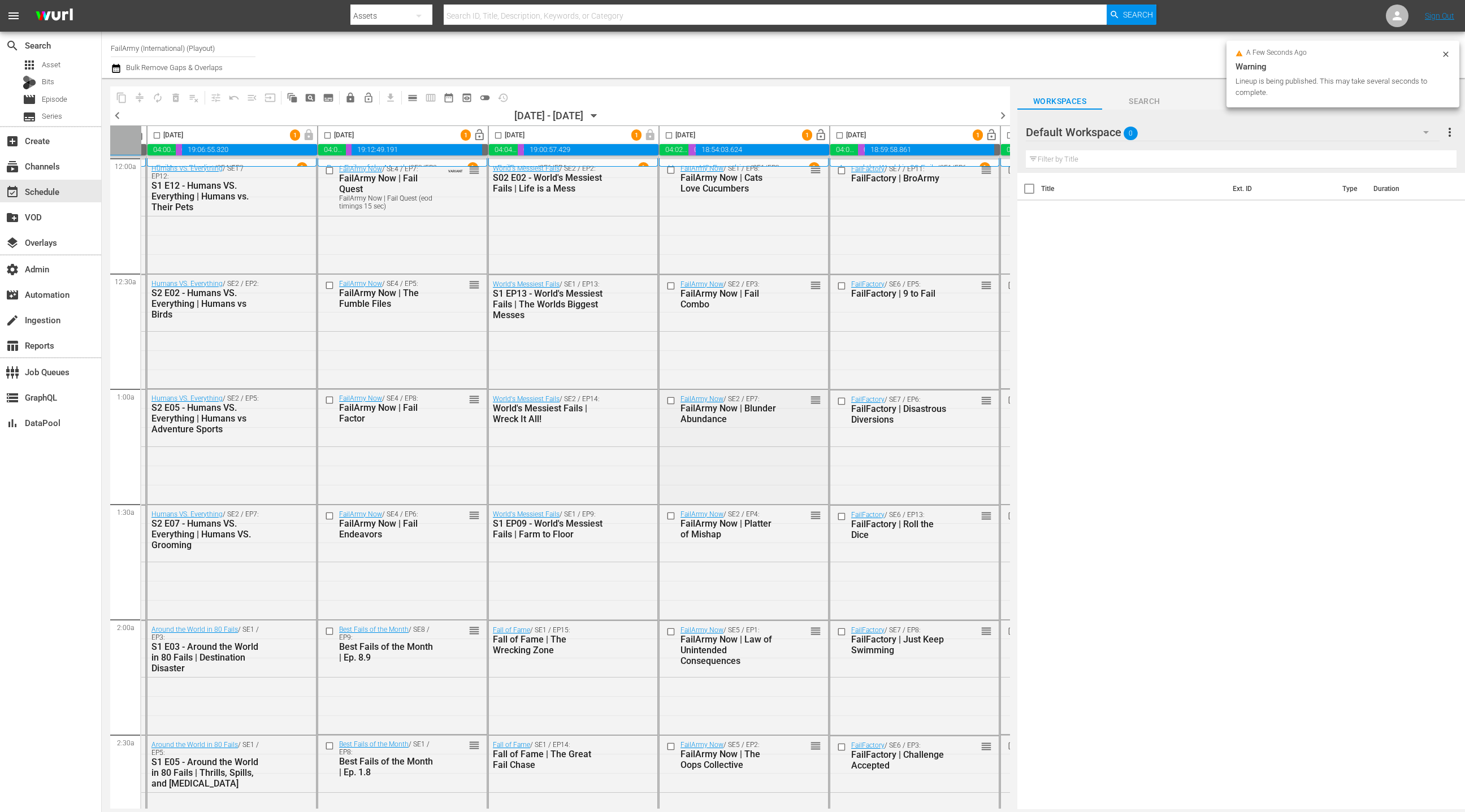
scroll to position [0, 174]
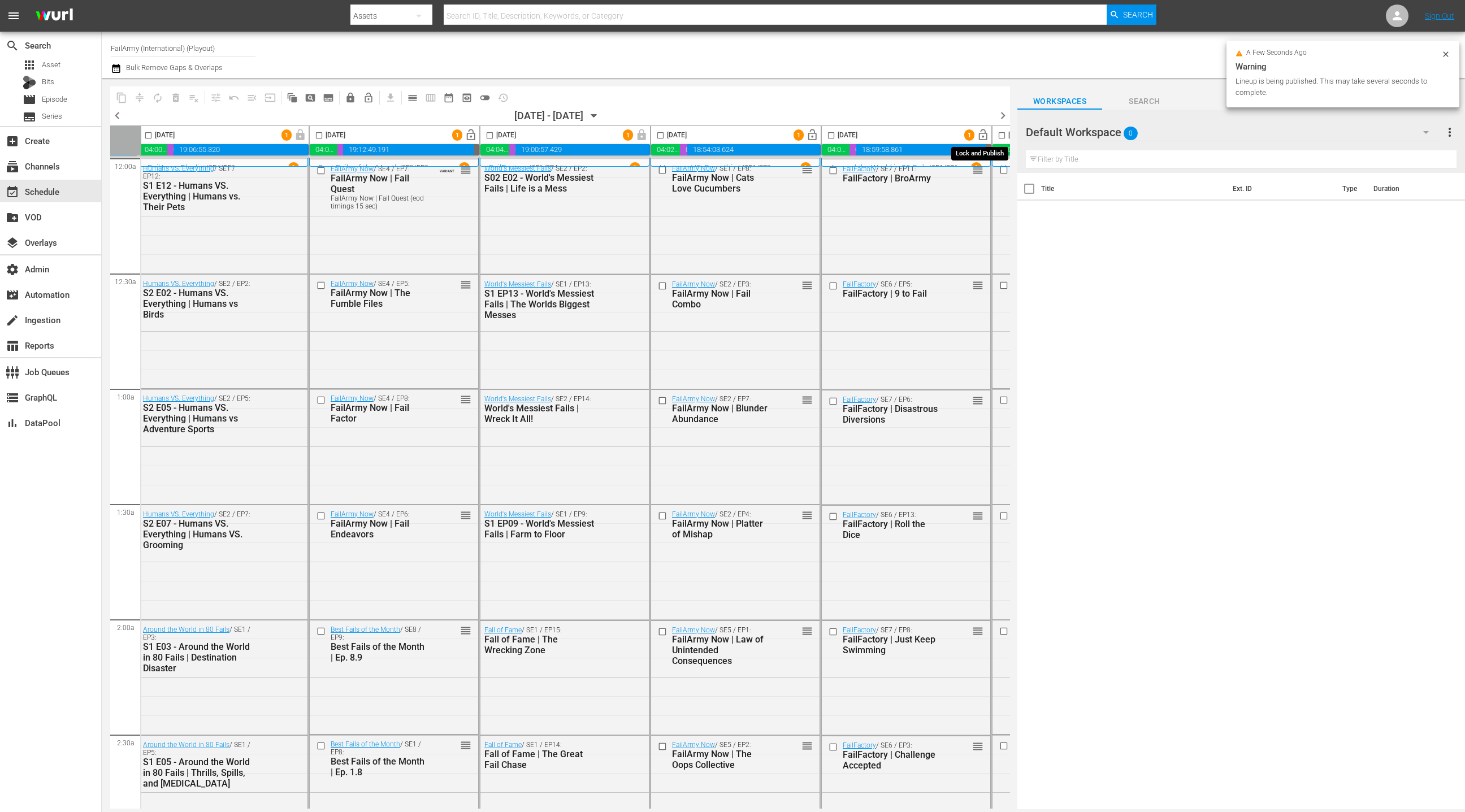
click at [978, 136] on span "lock_open" at bounding box center [983, 135] width 13 height 13
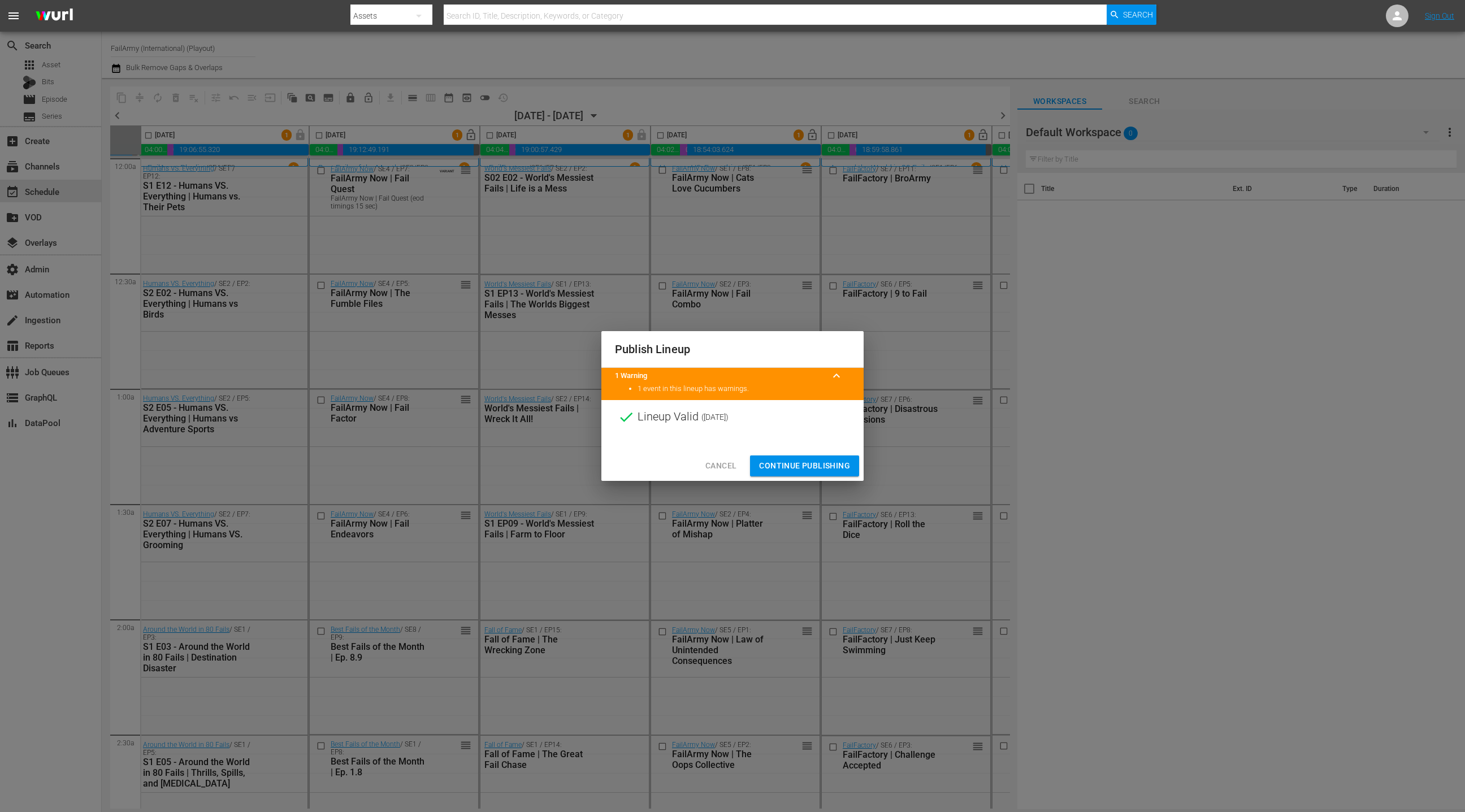
click at [785, 467] on span "Continue Publishing" at bounding box center [805, 466] width 91 height 14
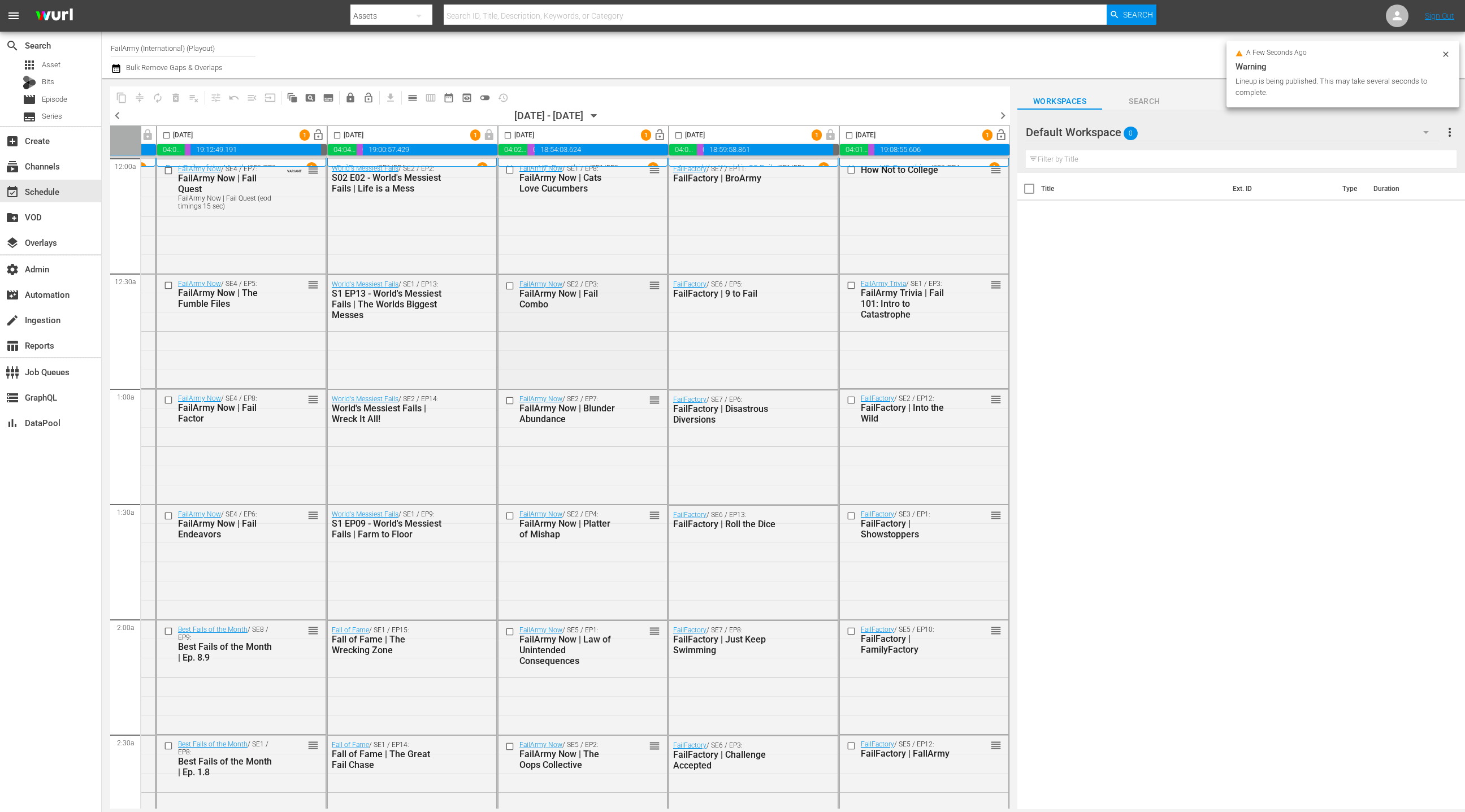
scroll to position [0, 0]
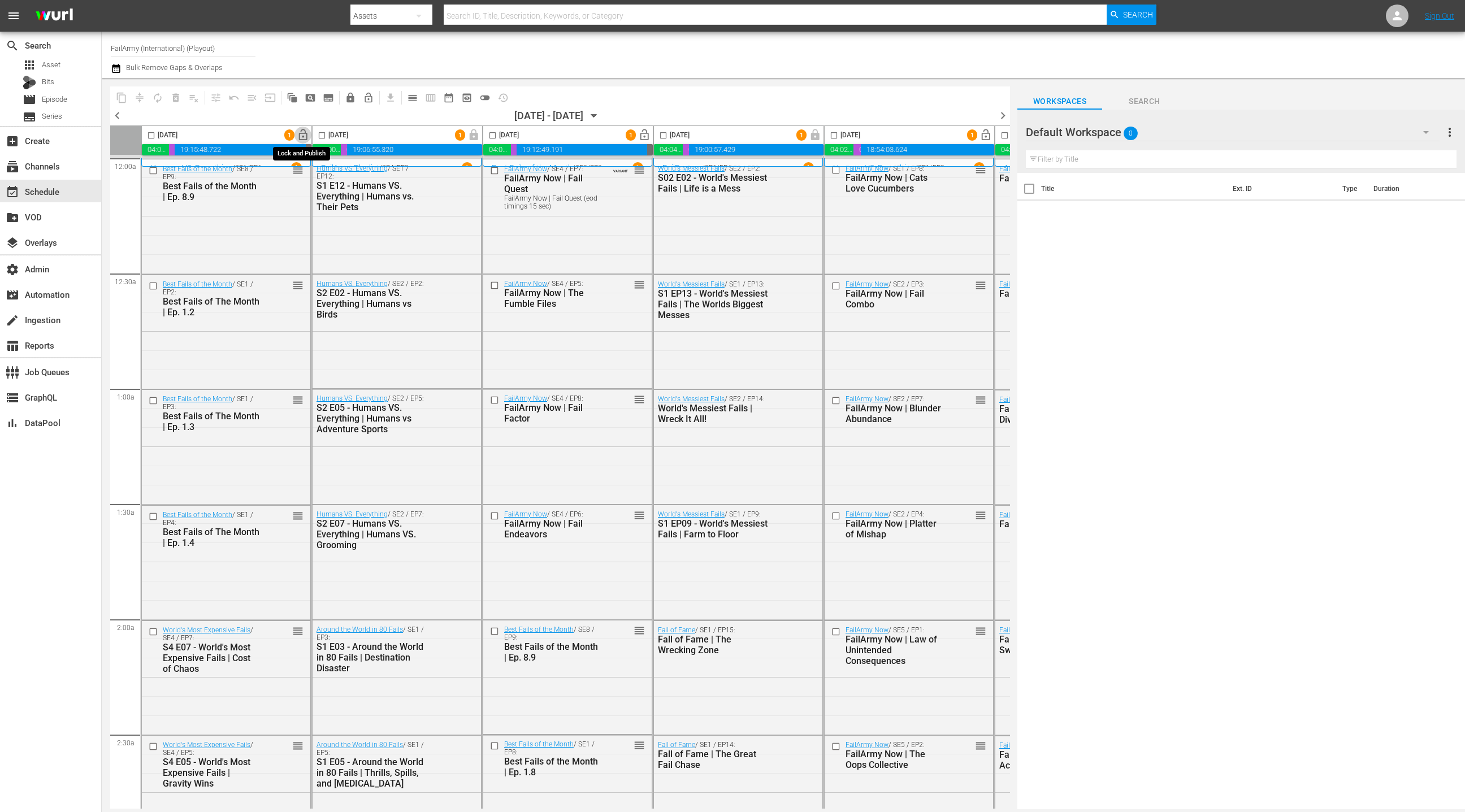
click at [305, 137] on span "lock_open" at bounding box center [303, 135] width 13 height 13
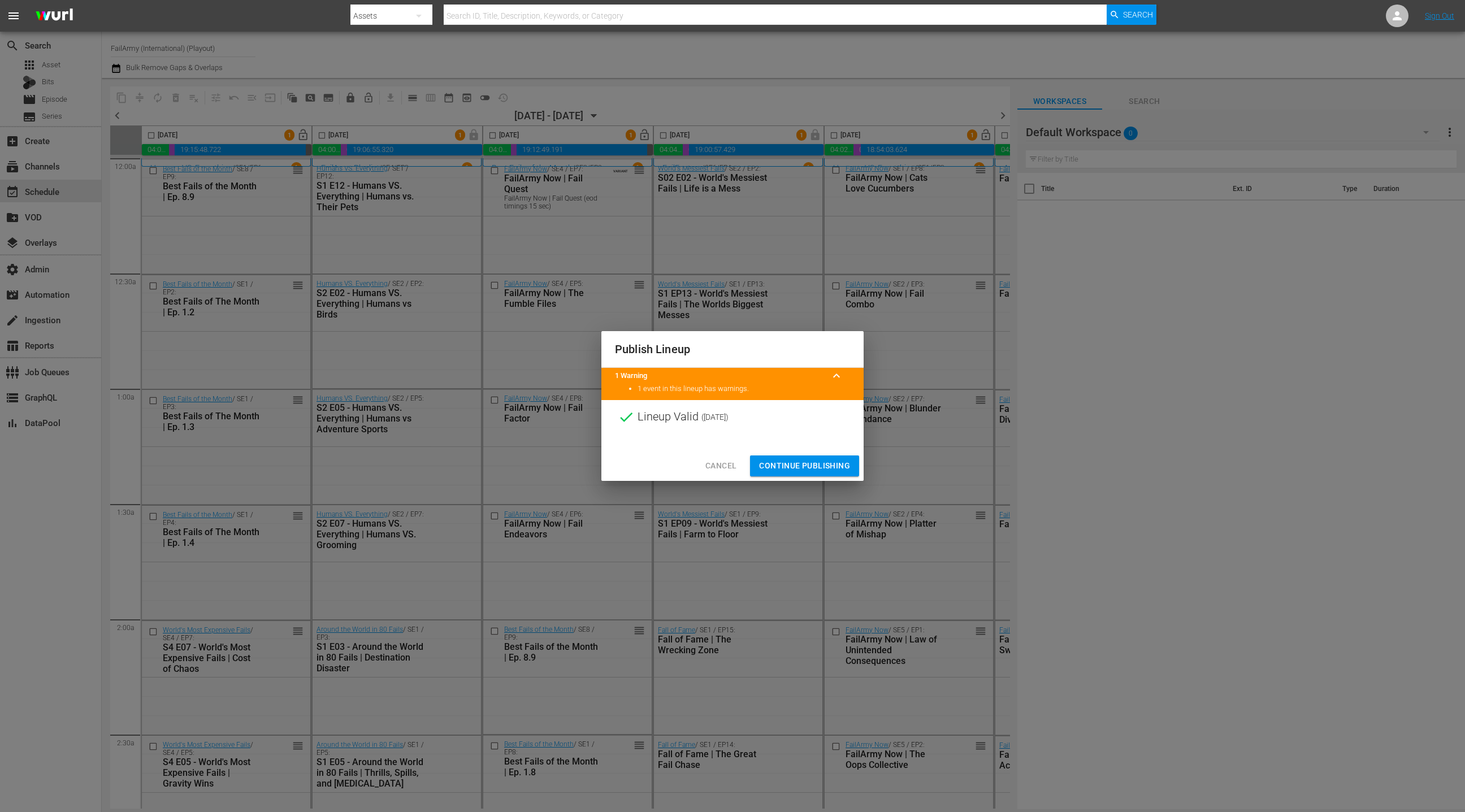
click at [784, 465] on span "Continue Publishing" at bounding box center [805, 466] width 91 height 14
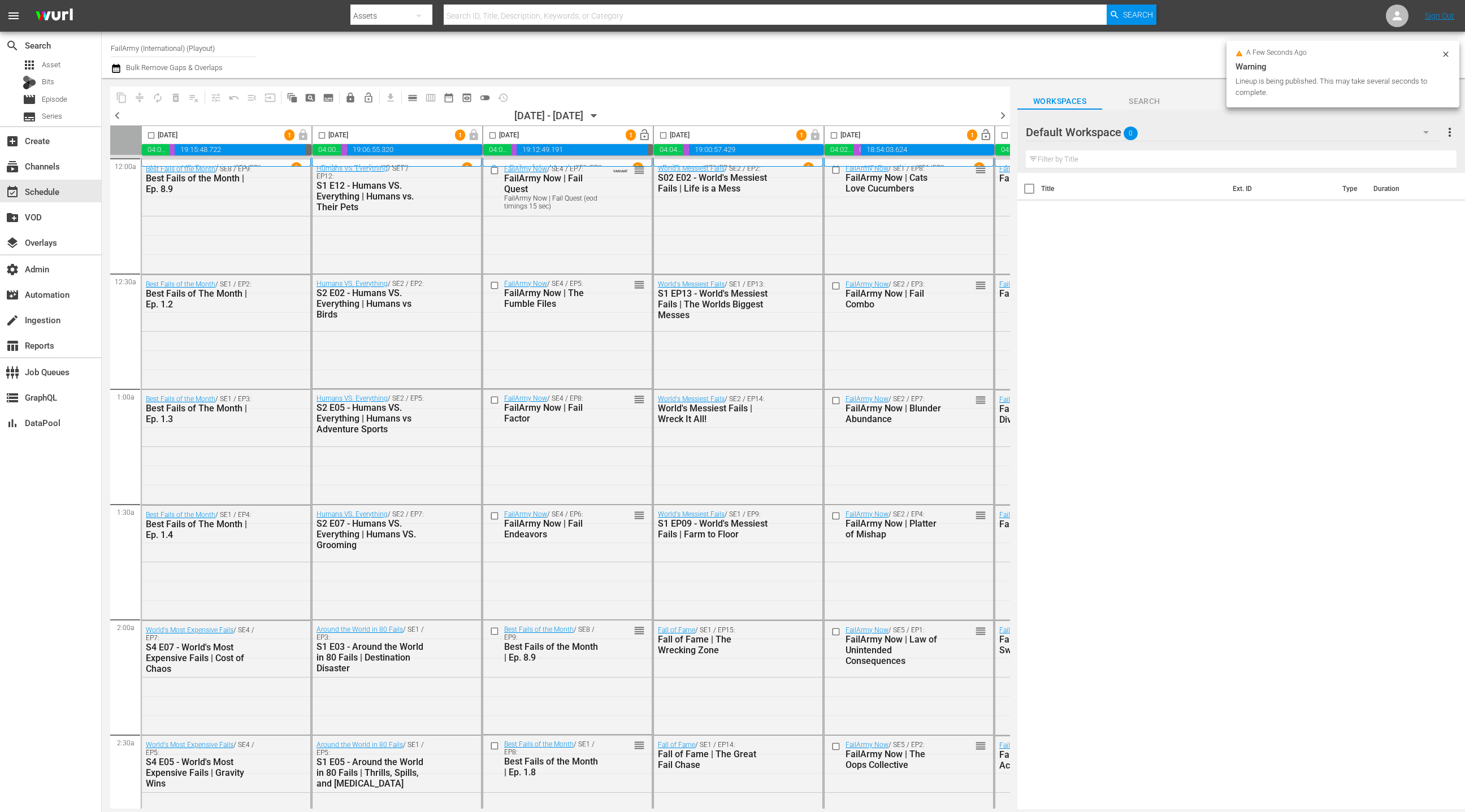
scroll to position [0, 1]
click at [644, 138] on span "lock_open" at bounding box center [644, 135] width 13 height 13
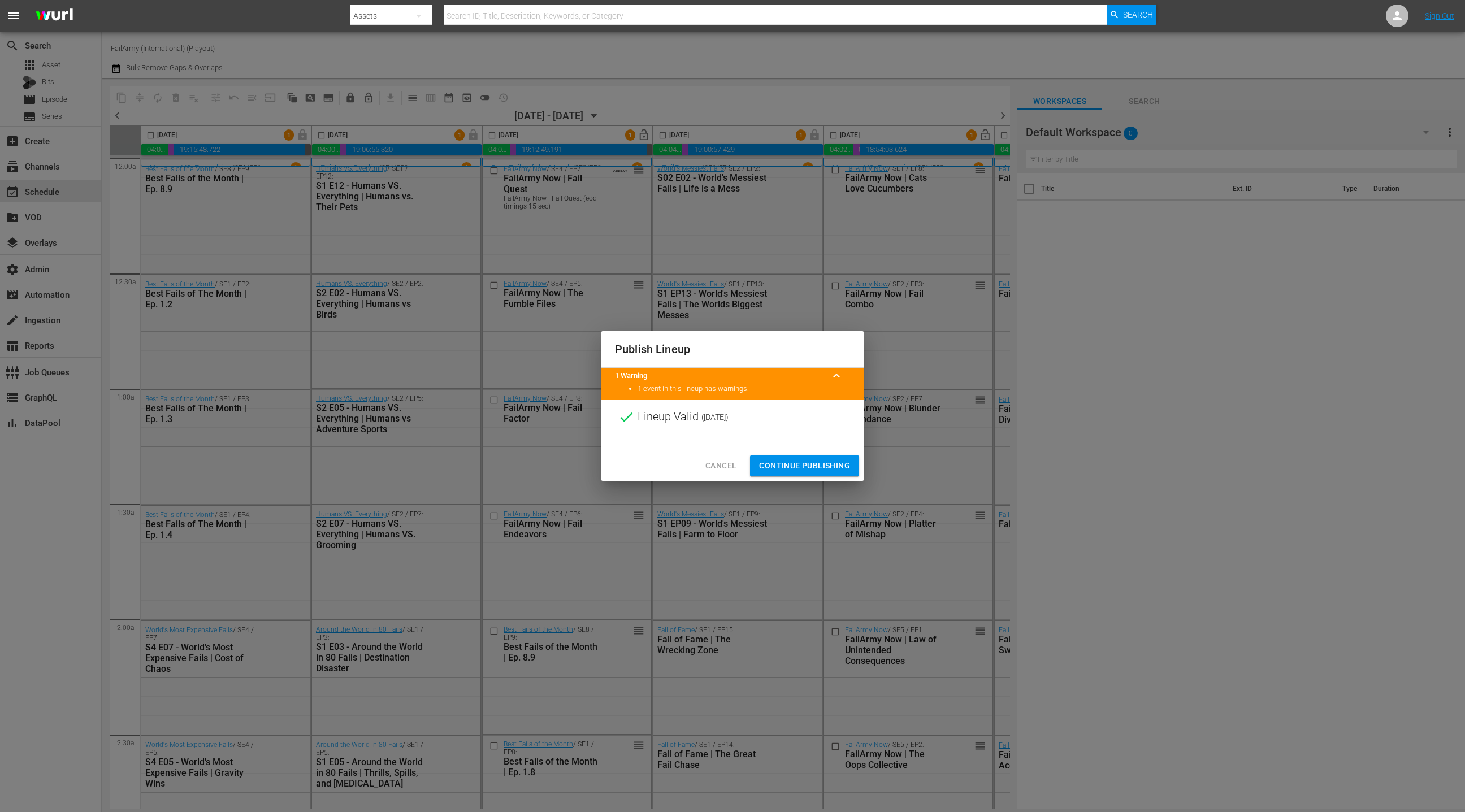
click at [784, 465] on span "Continue Publishing" at bounding box center [805, 466] width 91 height 14
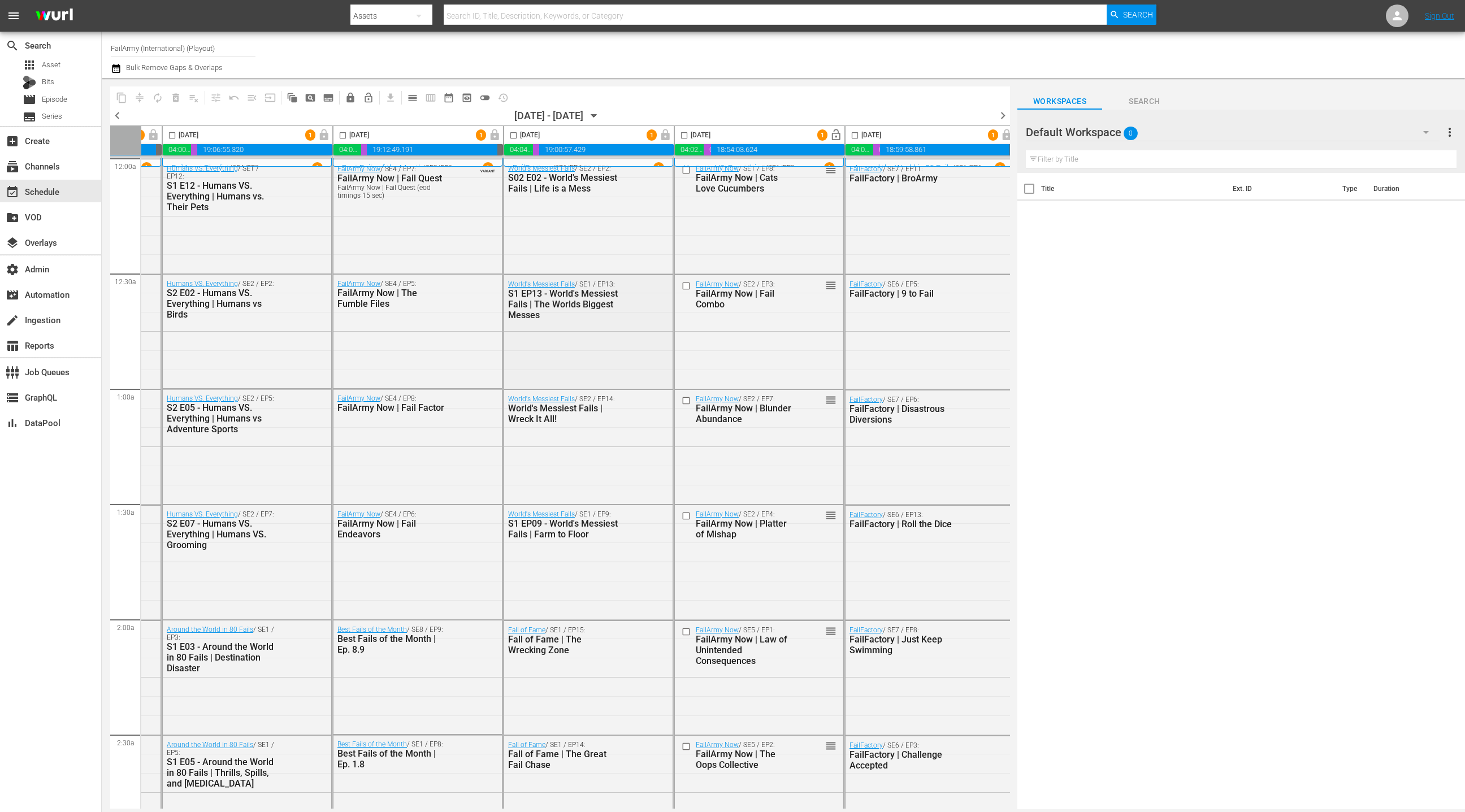
scroll to position [0, 206]
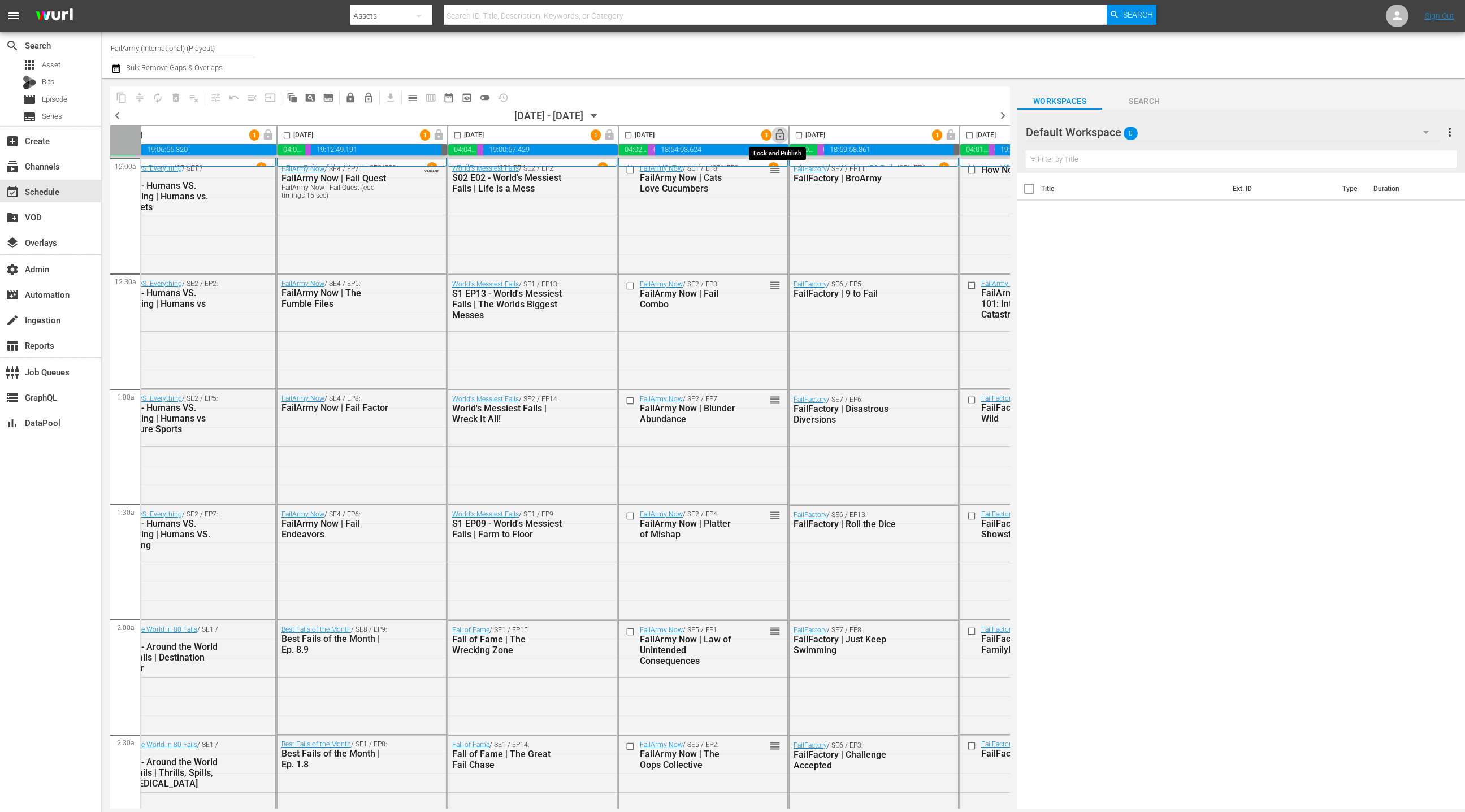
click at [778, 136] on span "lock_open" at bounding box center [780, 135] width 13 height 13
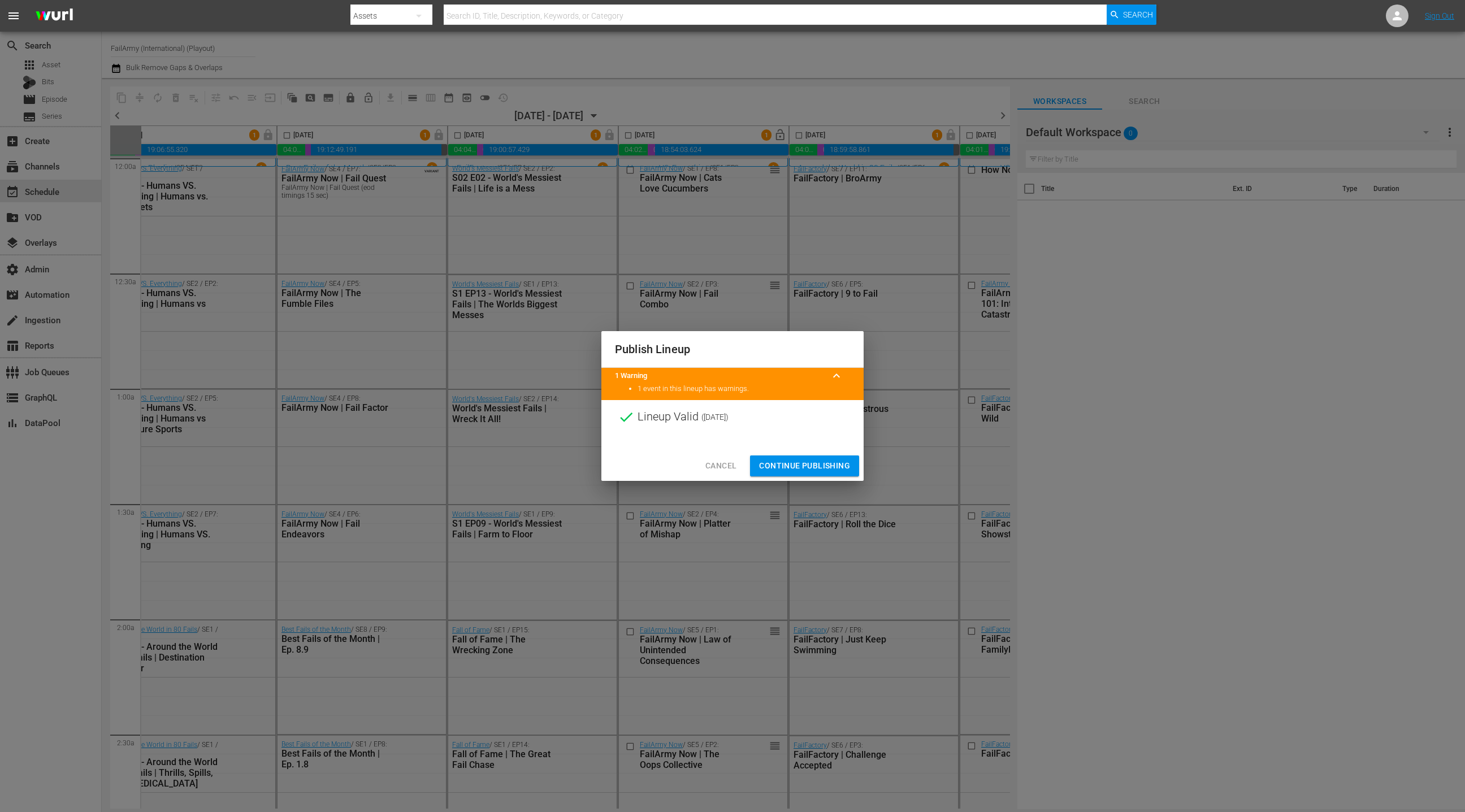
click at [799, 463] on span "Continue Publishing" at bounding box center [805, 466] width 91 height 14
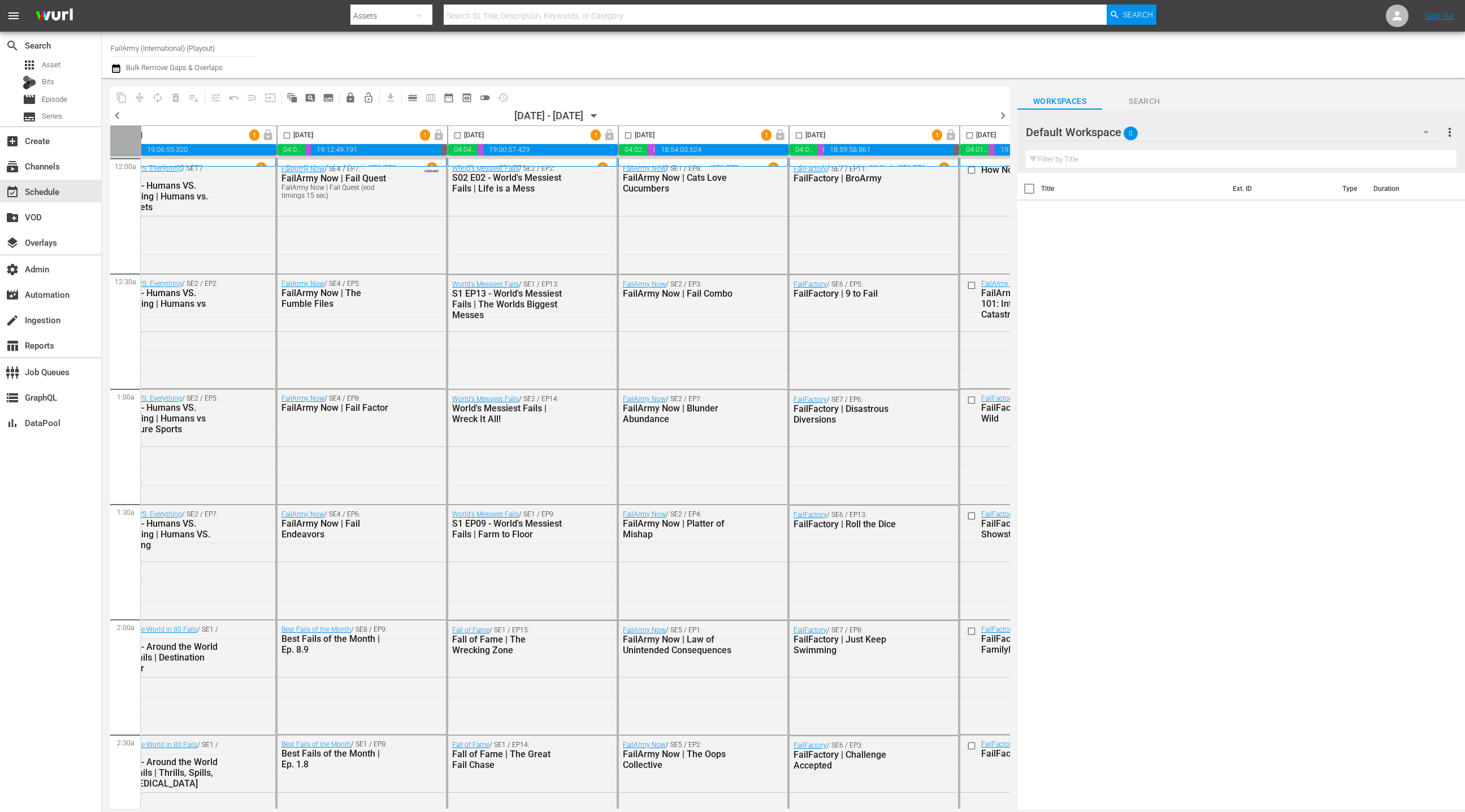
scroll to position [0, 328]
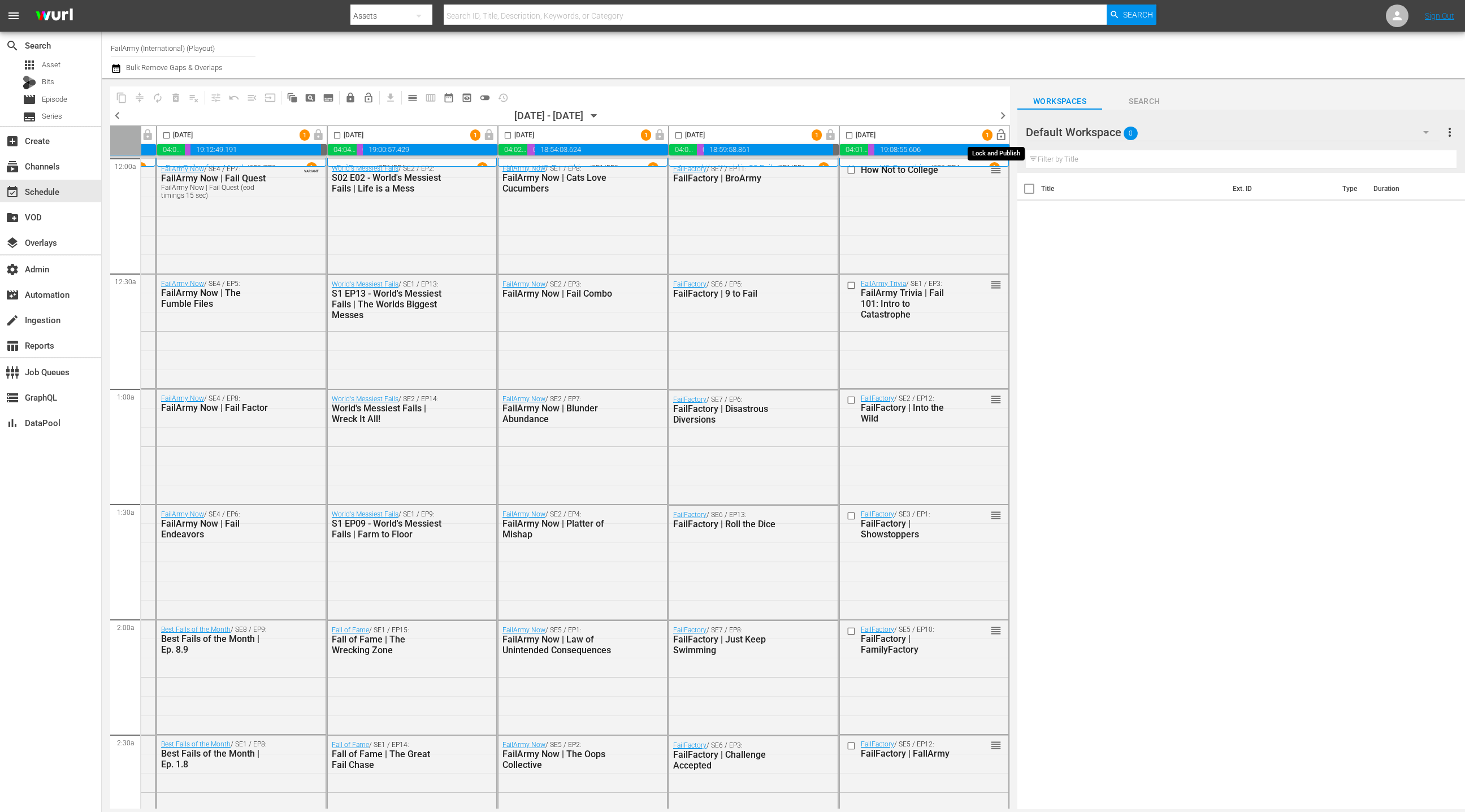
click at [995, 134] on span "lock_open" at bounding box center [1001, 135] width 13 height 13
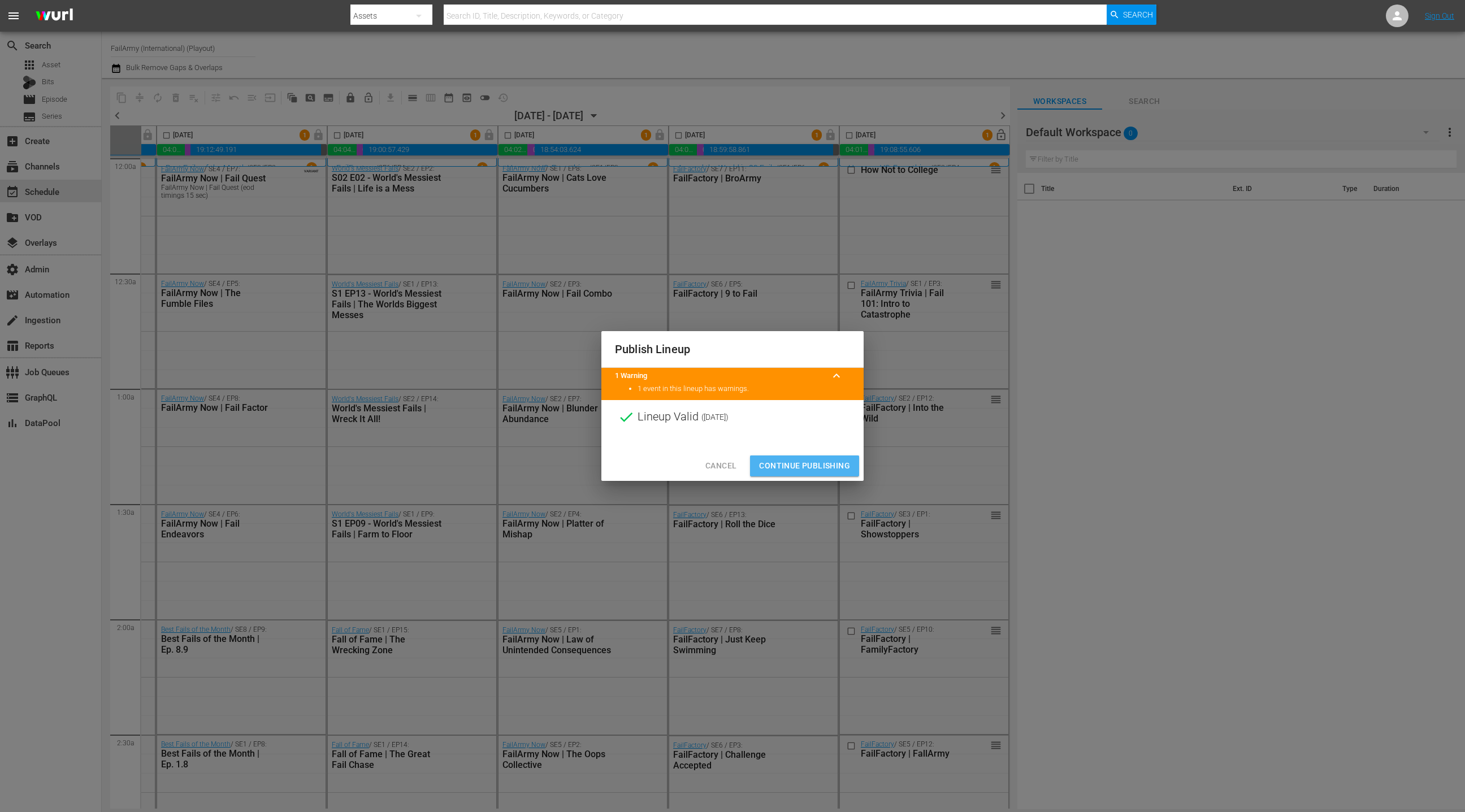
click at [796, 467] on span "Continue Publishing" at bounding box center [805, 466] width 91 height 14
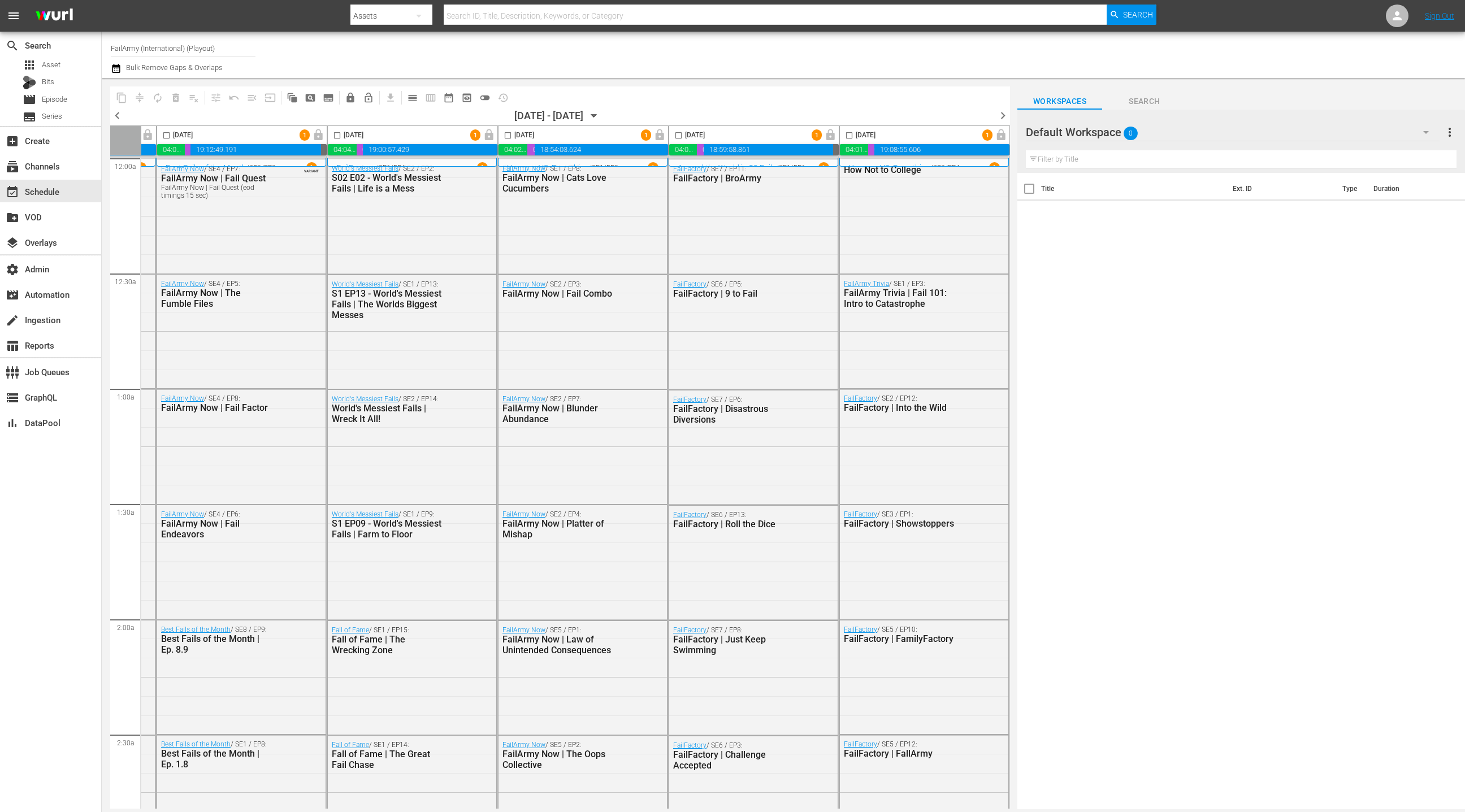
click at [1003, 117] on span "chevron_right" at bounding box center [1003, 116] width 14 height 14
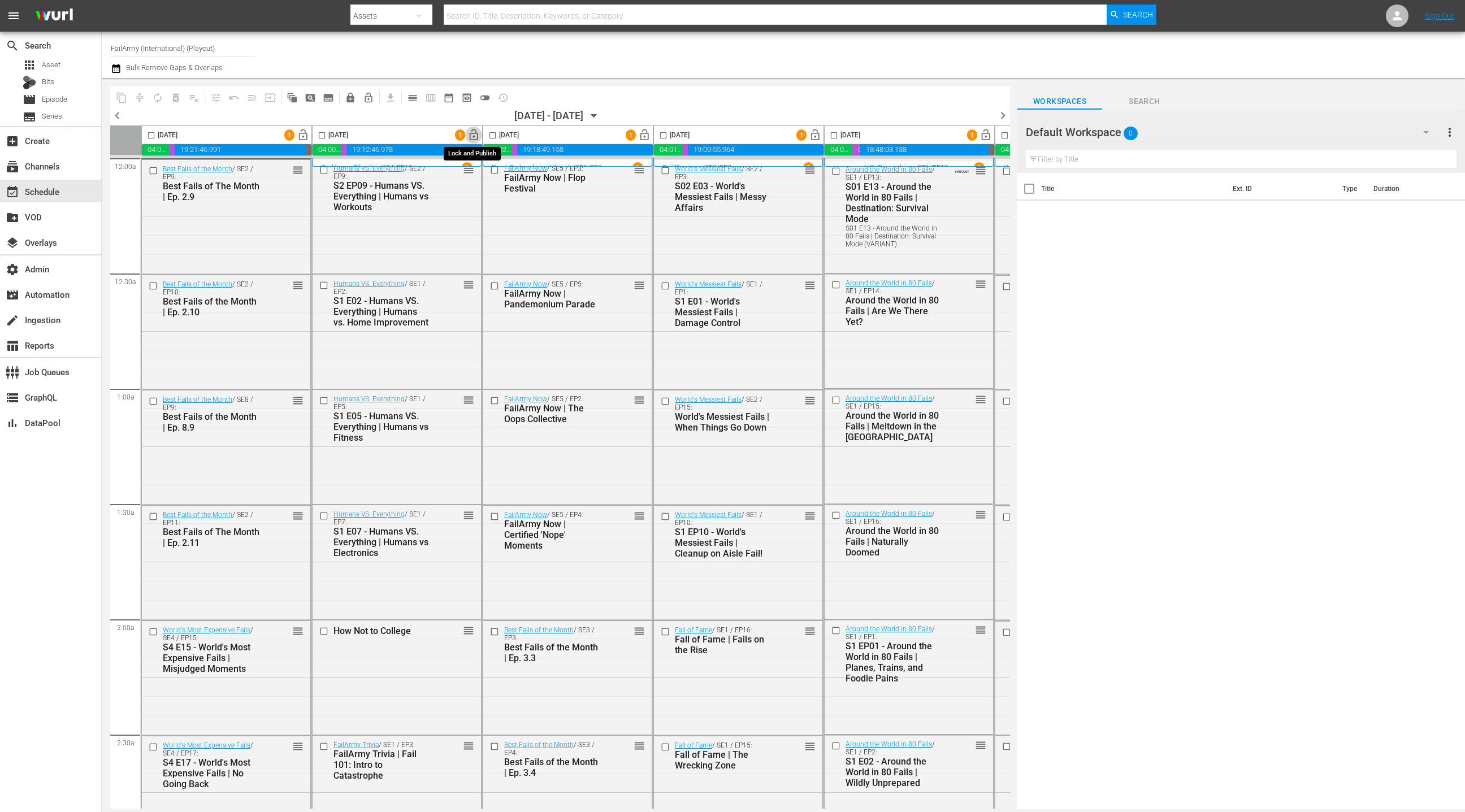
click at [474, 137] on span "lock_open" at bounding box center [474, 135] width 13 height 13
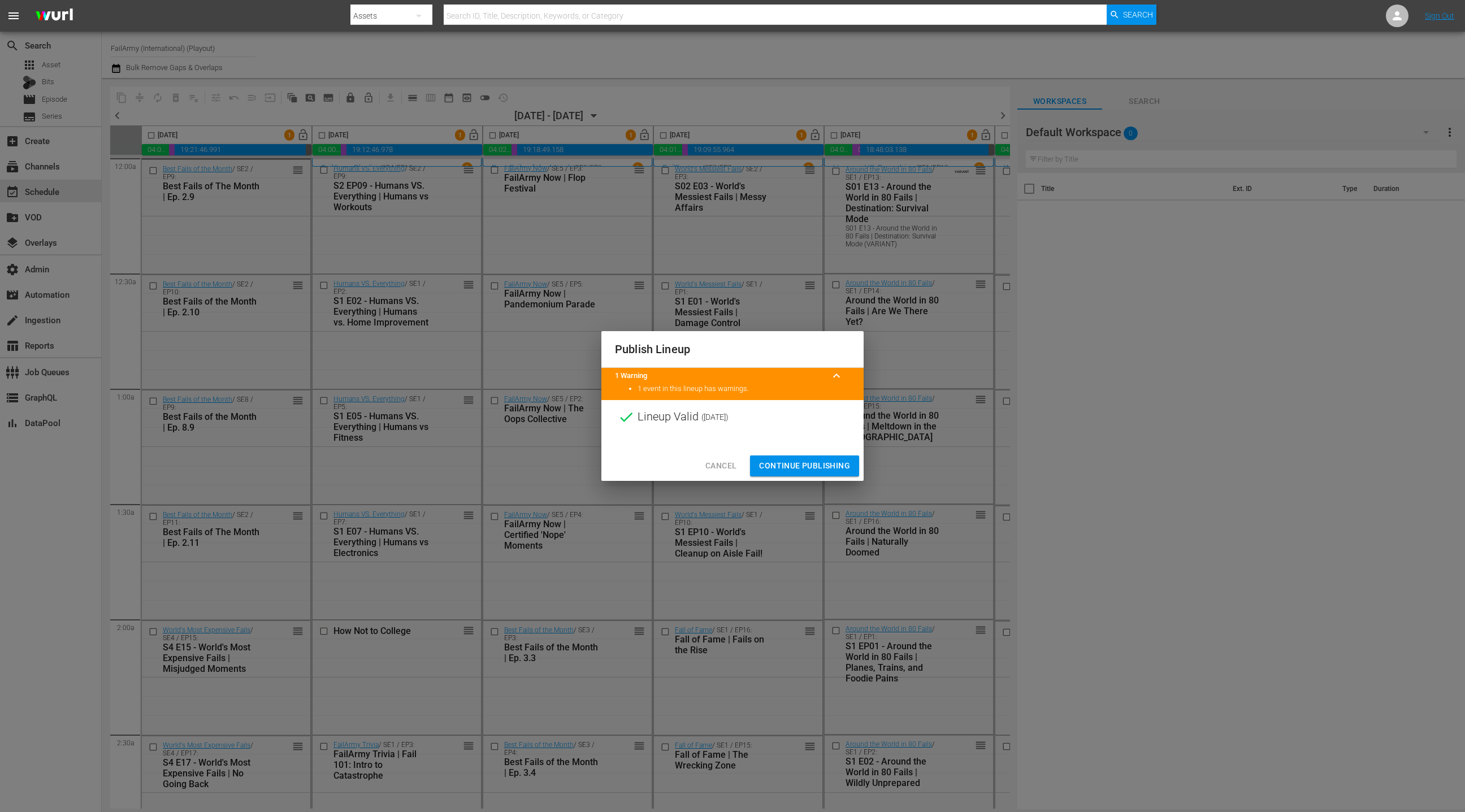
click at [777, 447] on div at bounding box center [732, 442] width 262 height 17
click at [778, 467] on span "Continue Publishing" at bounding box center [805, 466] width 91 height 14
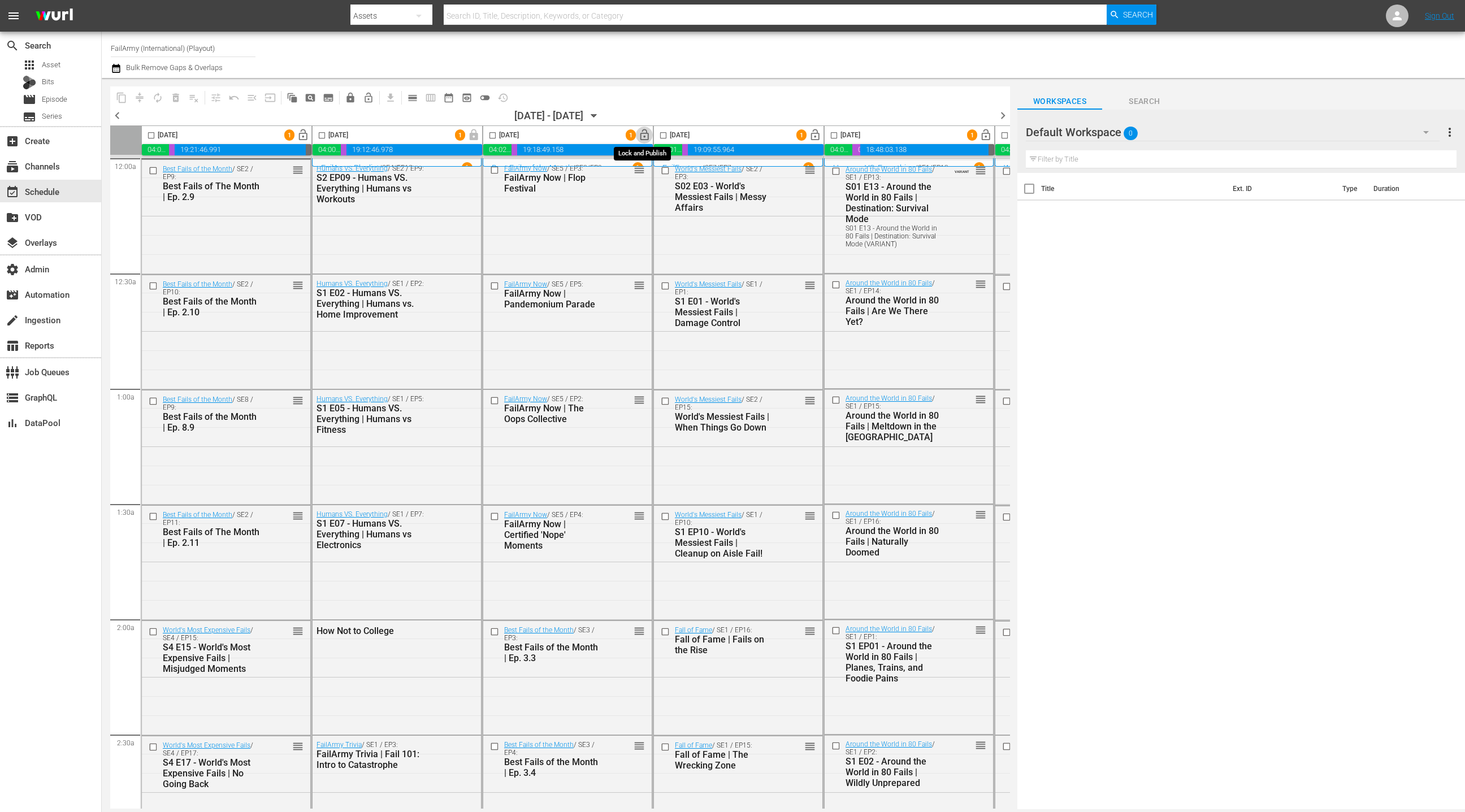
click at [641, 137] on span "lock_open" at bounding box center [644, 135] width 13 height 13
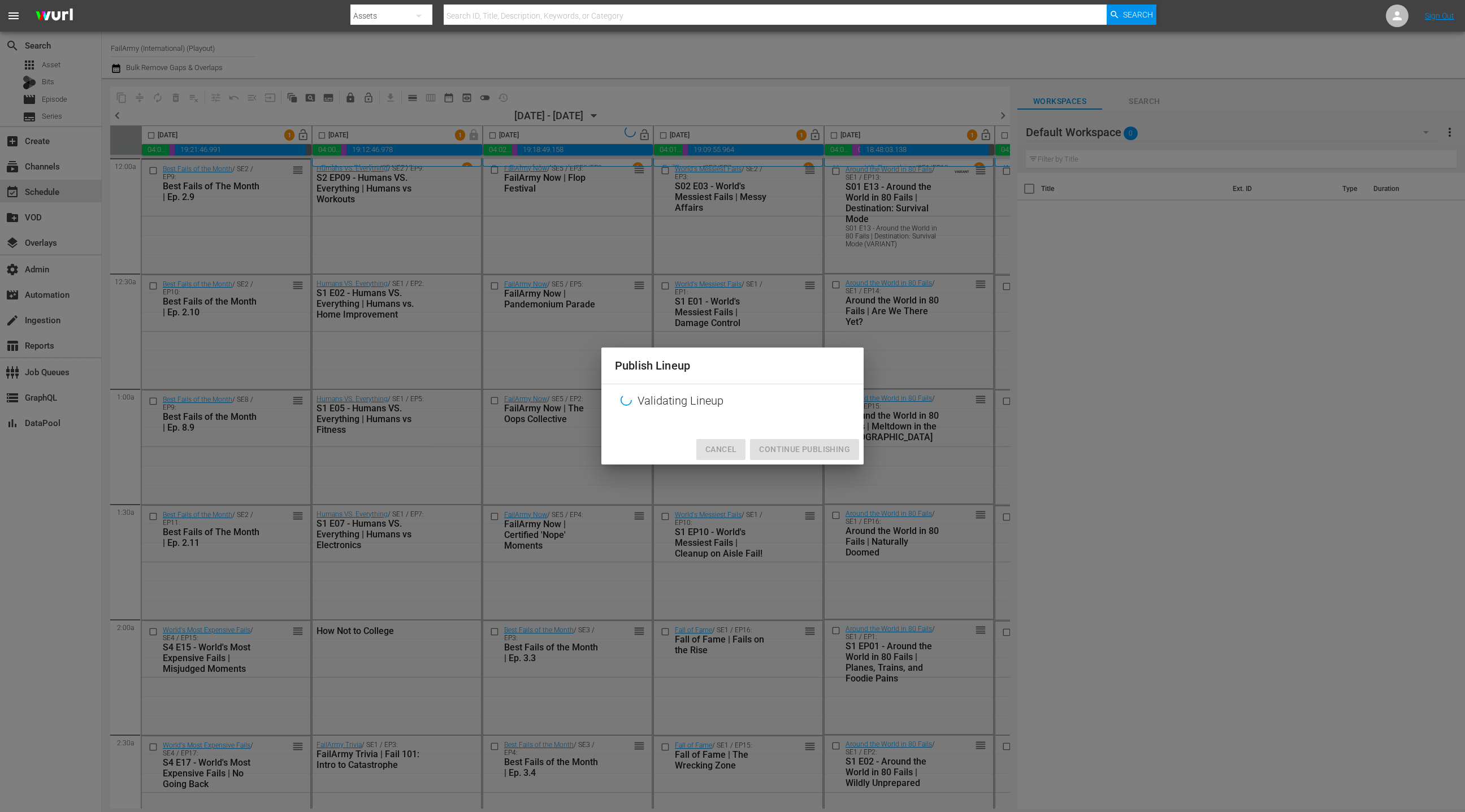
click at [720, 451] on span "Cancel" at bounding box center [720, 449] width 31 height 14
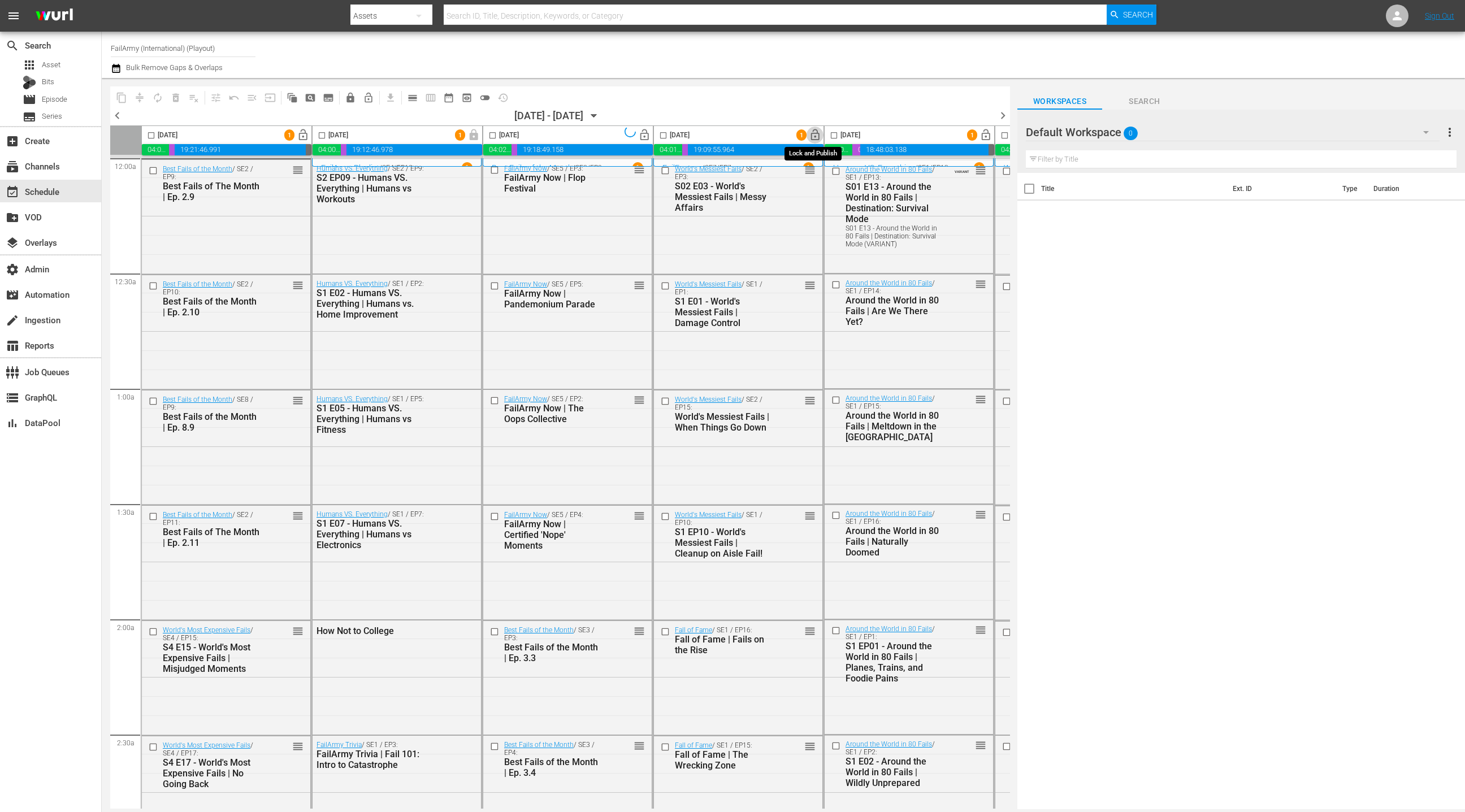
click at [812, 133] on span "lock_open" at bounding box center [815, 135] width 13 height 13
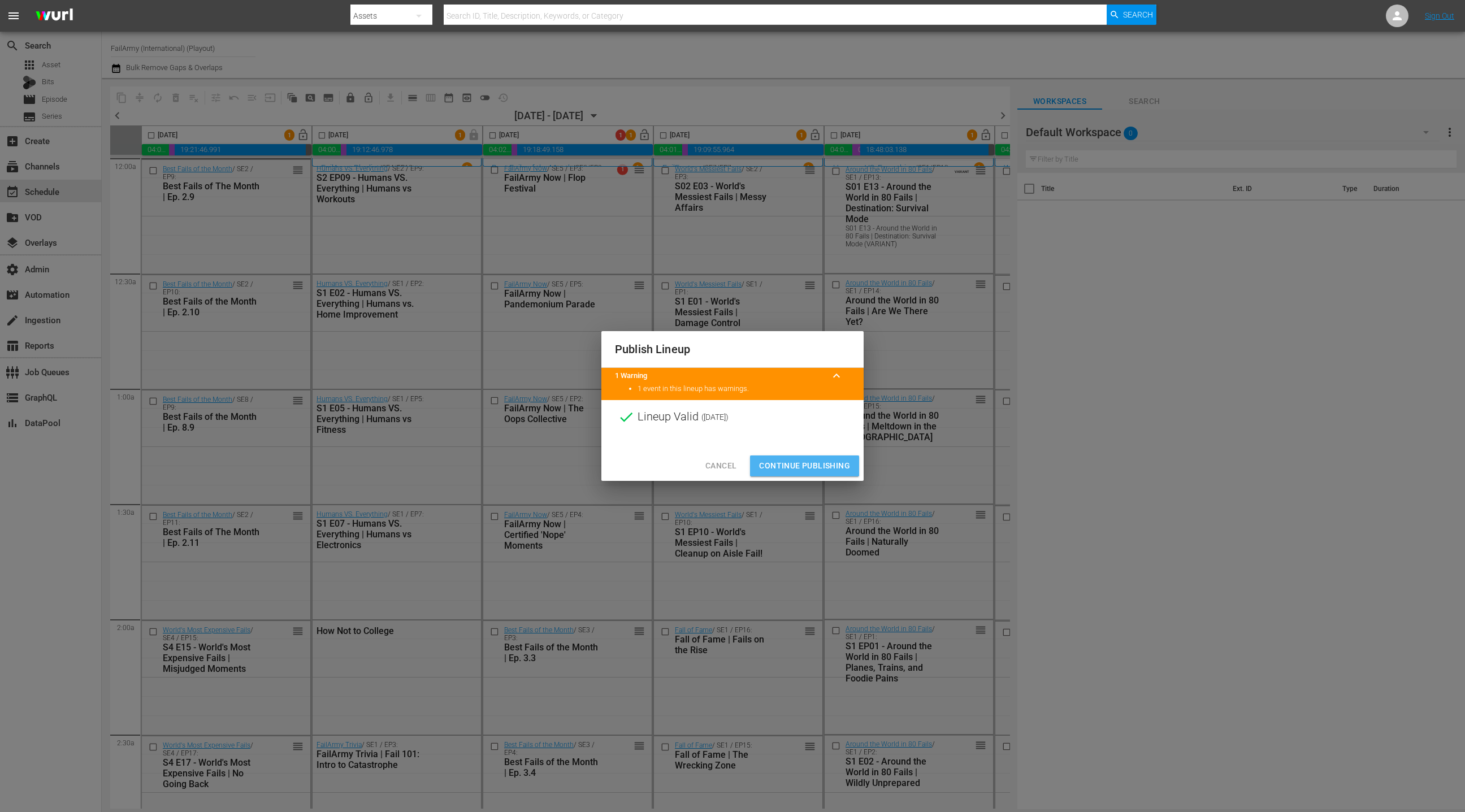
click at [778, 464] on span "Continue Publishing" at bounding box center [805, 466] width 91 height 14
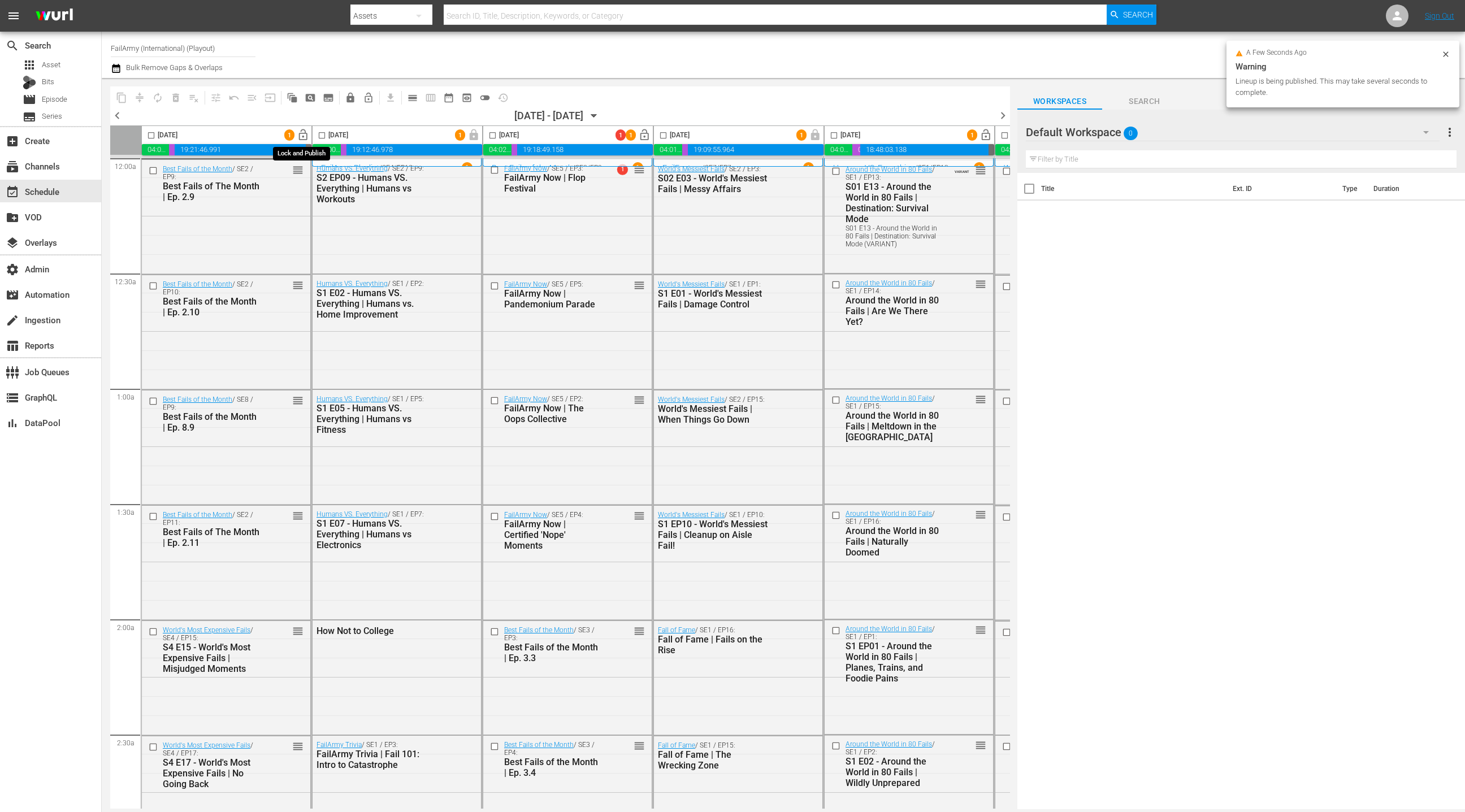
click at [306, 137] on span "lock_open" at bounding box center [303, 135] width 13 height 13
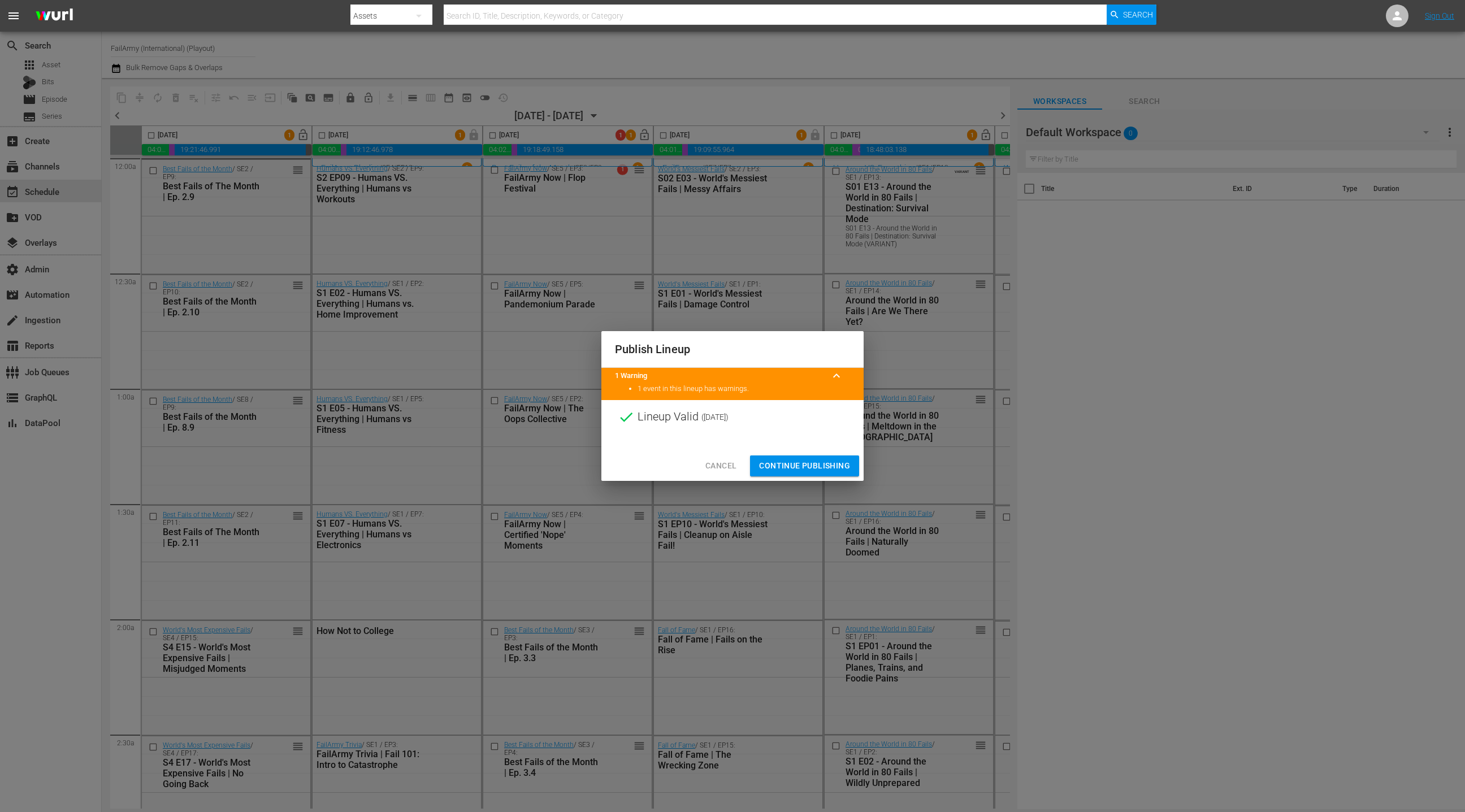
click at [787, 468] on span "Continue Publishing" at bounding box center [805, 466] width 91 height 14
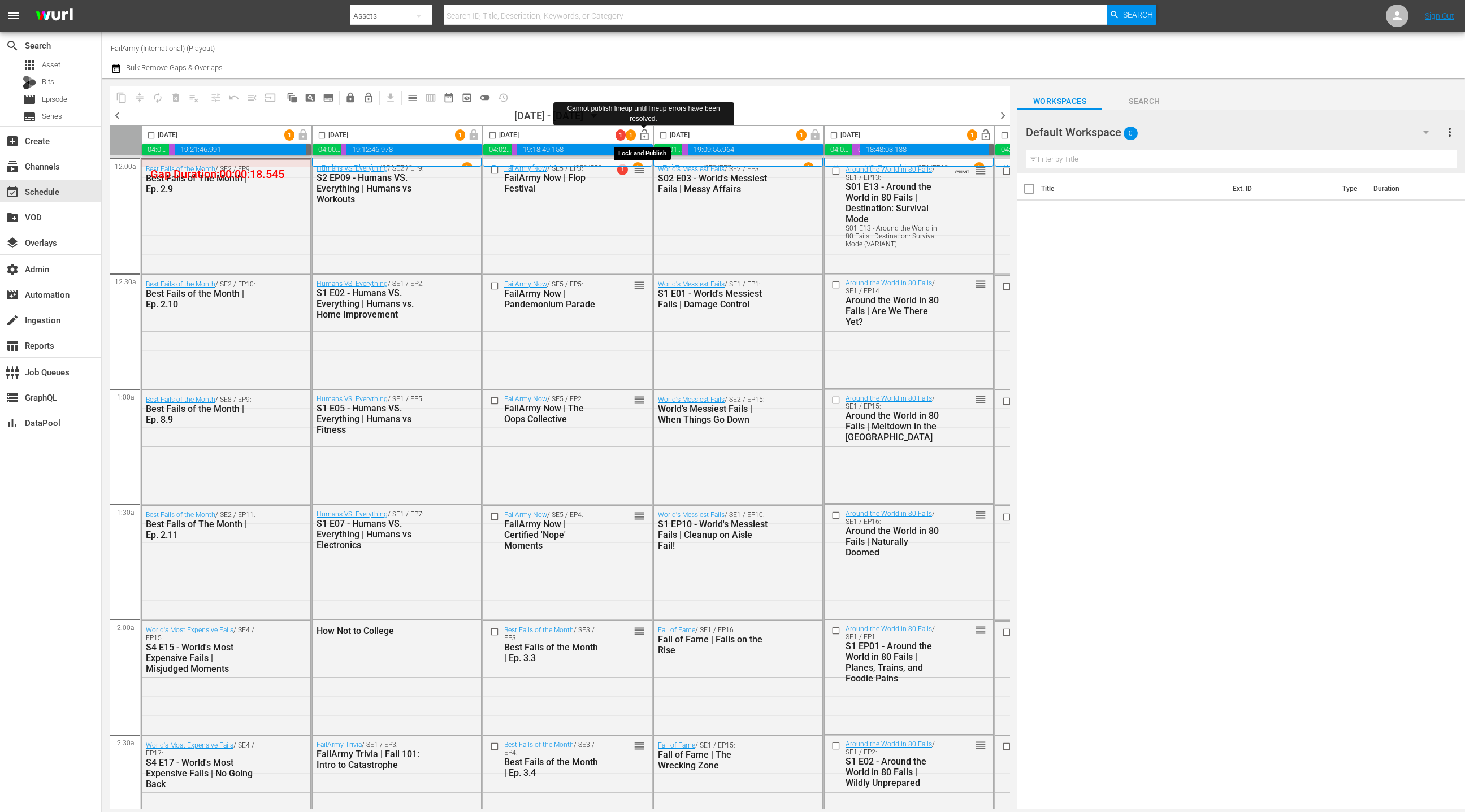
click at [641, 136] on span "lock_open" at bounding box center [644, 135] width 13 height 13
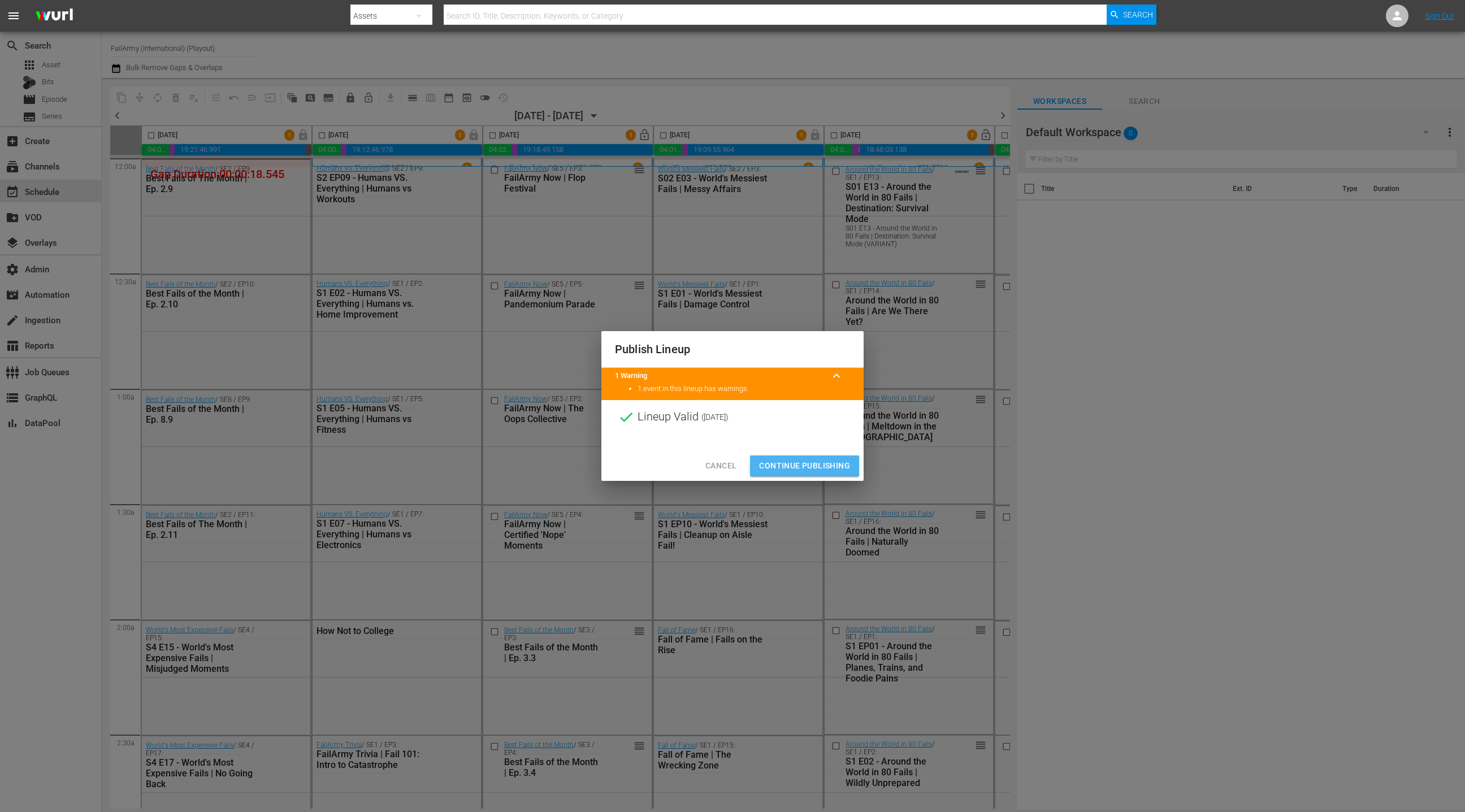
click at [791, 464] on span "Continue Publishing" at bounding box center [805, 466] width 91 height 14
